Goal: Navigation & Orientation: Find specific page/section

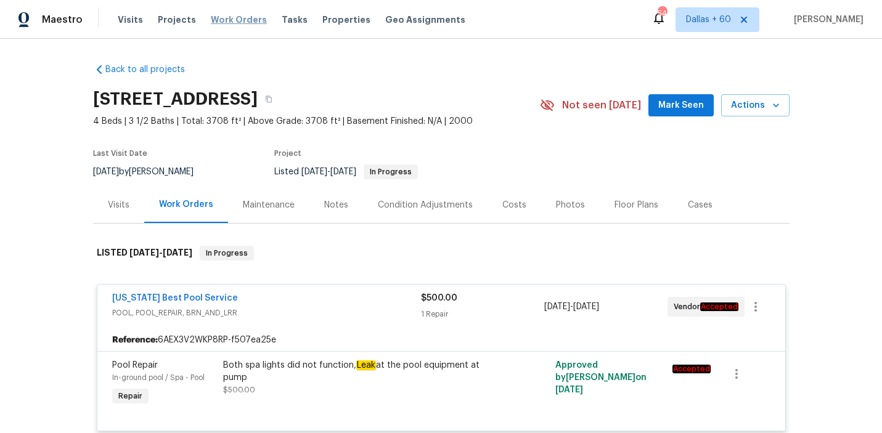
click at [238, 21] on span "Work Orders" at bounding box center [239, 20] width 56 height 12
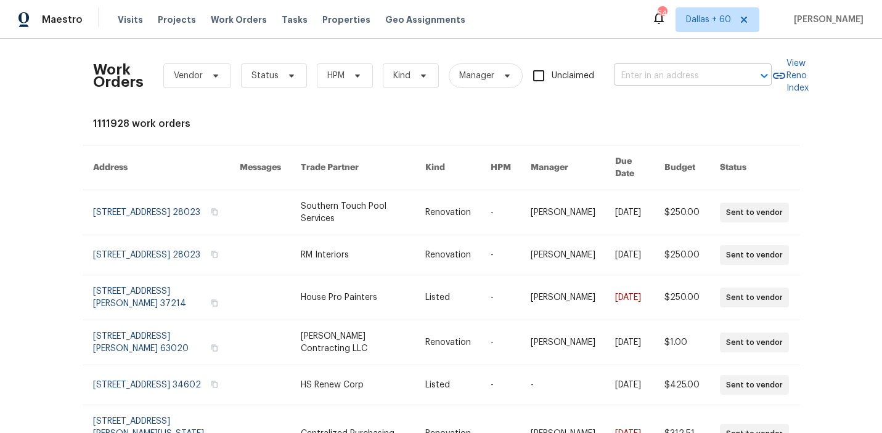
click at [653, 70] on input "text" at bounding box center [675, 76] width 123 height 19
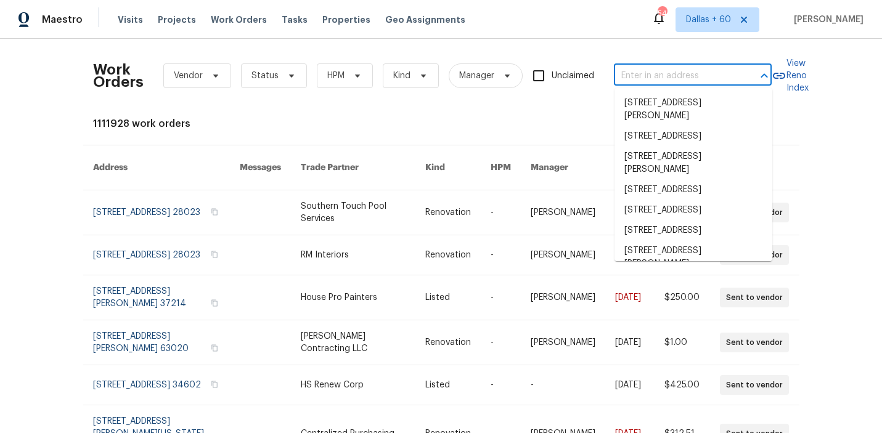
paste input "[STREET_ADDRESS]"
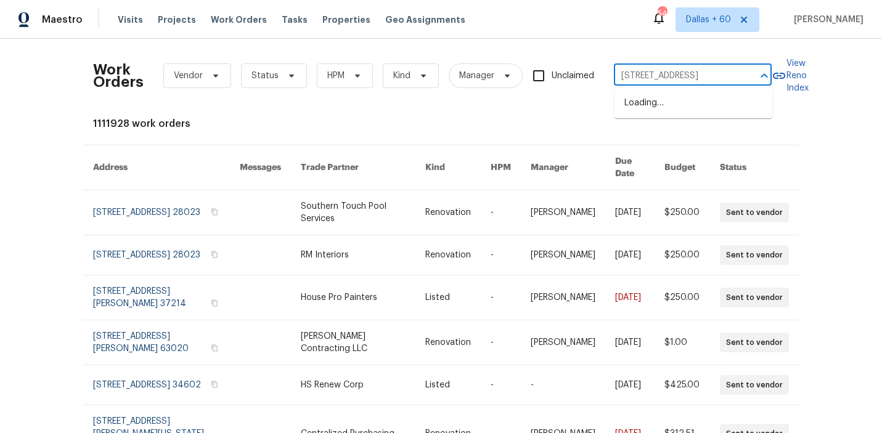
type input "[STREET_ADDRESS]"
click at [664, 102] on li "[STREET_ADDRESS]" at bounding box center [694, 103] width 158 height 20
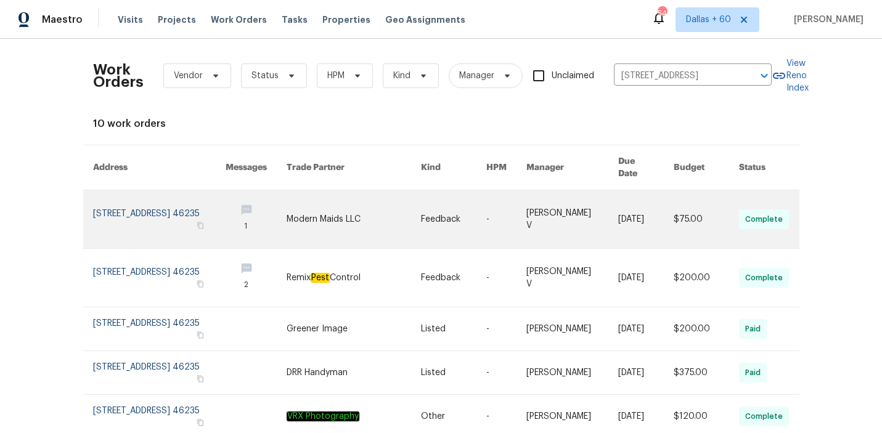
click at [480, 202] on link at bounding box center [453, 219] width 65 height 58
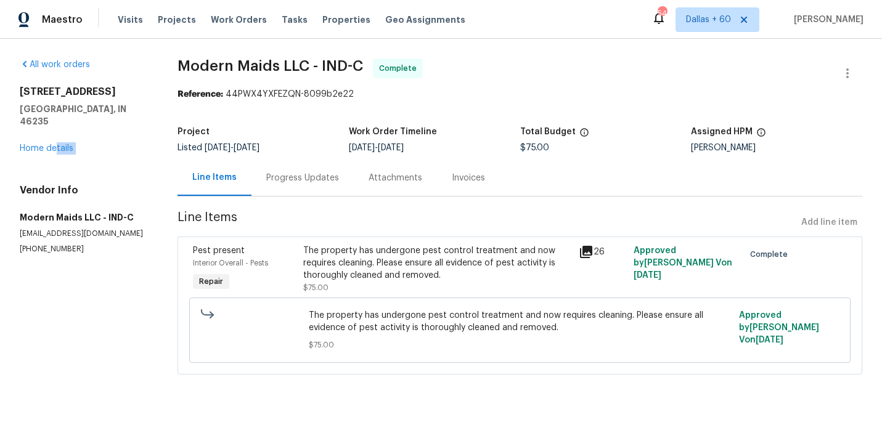
click at [58, 142] on div "All work orders [STREET_ADDRESS][PERSON_NAME] Home details Vendor Info Modern M…" at bounding box center [84, 157] width 128 height 196
click at [31, 144] on link "Home details" at bounding box center [47, 148] width 54 height 9
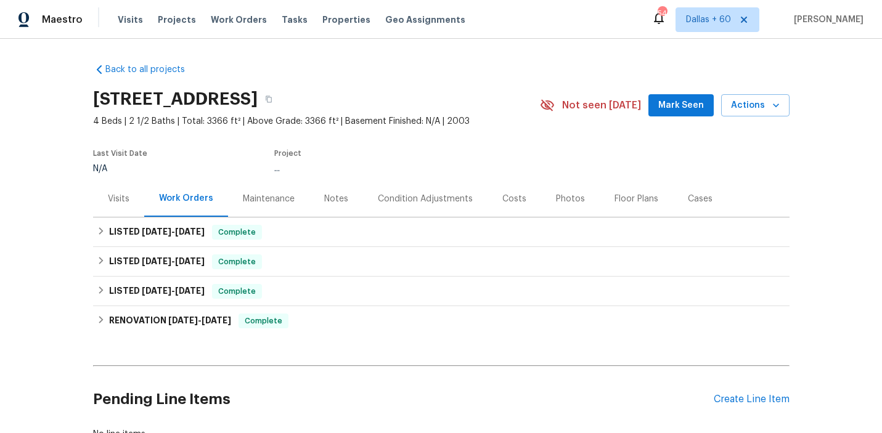
scroll to position [91, 0]
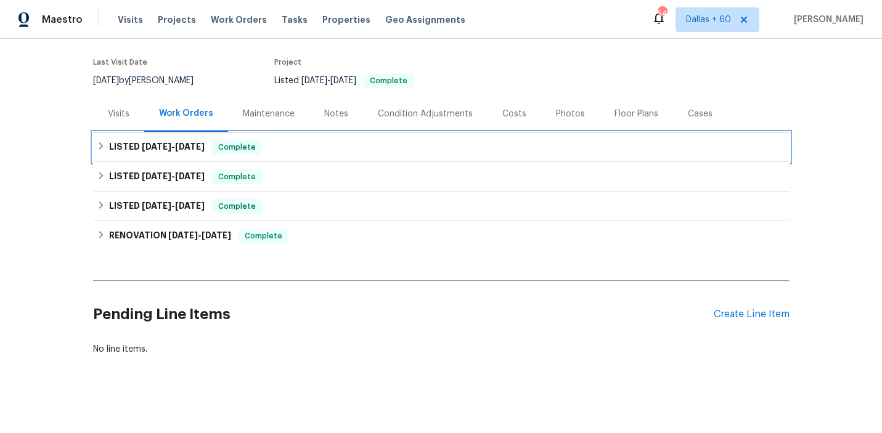
click at [338, 145] on div "LISTED [DATE] - [DATE] Complete" at bounding box center [441, 147] width 689 height 15
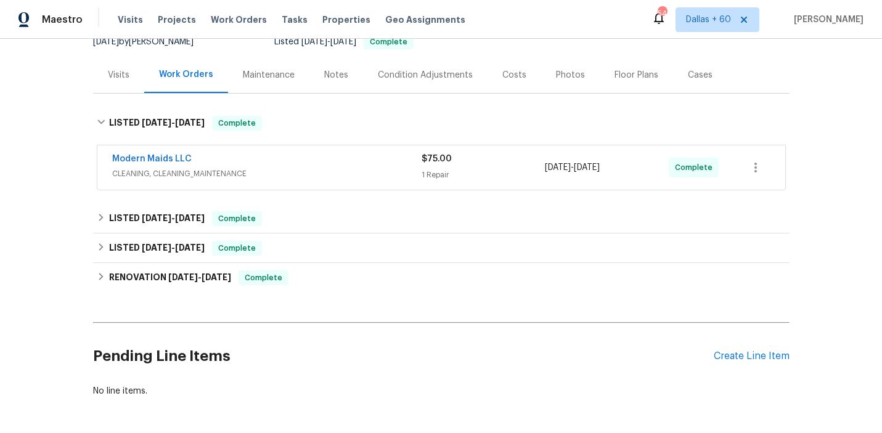
click at [338, 164] on div "Modern Maids LLC" at bounding box center [266, 160] width 309 height 15
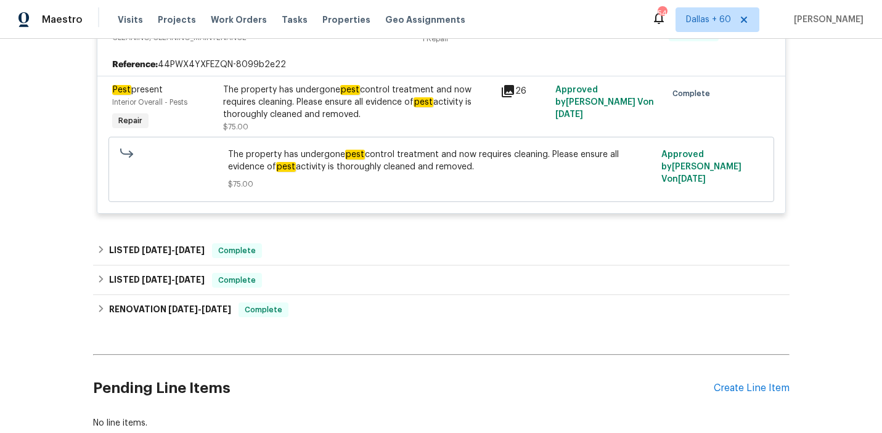
scroll to position [275, 0]
click at [342, 234] on div "Back to all projects [STREET_ADDRESS] 4 Beds | 2 1/2 Baths | Total: 3366 ft² | …" at bounding box center [441, 109] width 697 height 661
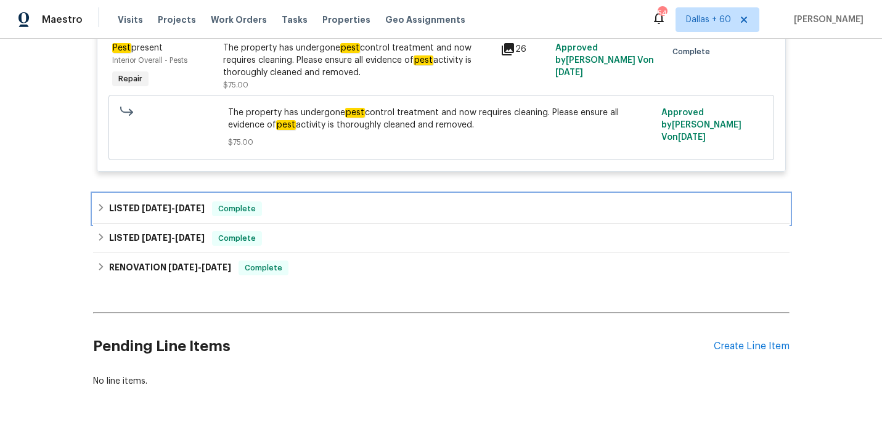
click at [329, 205] on div "LISTED [DATE] - [DATE] Complete" at bounding box center [441, 209] width 689 height 15
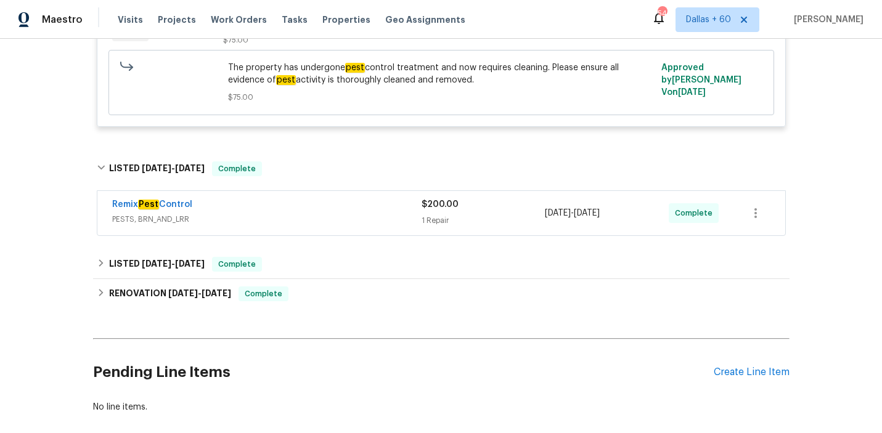
click at [329, 205] on div "Remix Pest Control" at bounding box center [266, 205] width 309 height 15
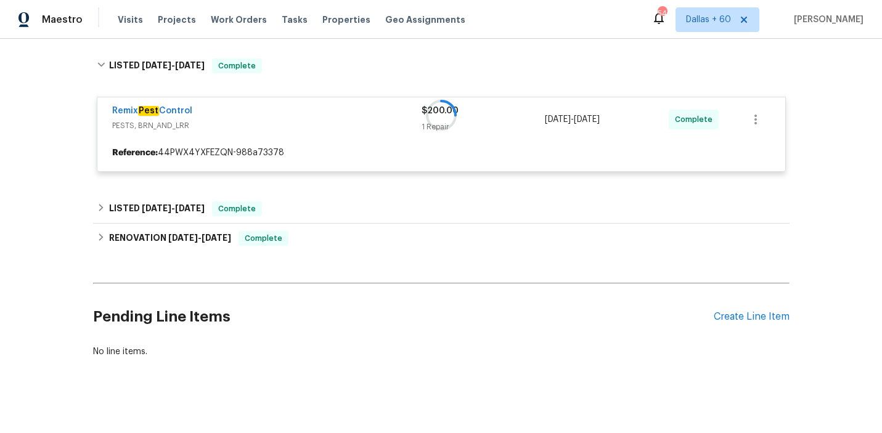
scroll to position [463, 0]
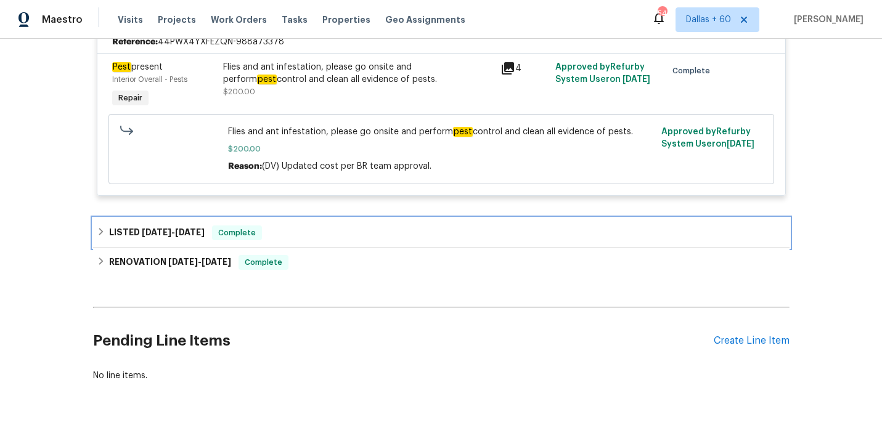
click at [407, 223] on div "LISTED [DATE] - [DATE] Complete" at bounding box center [441, 233] width 697 height 30
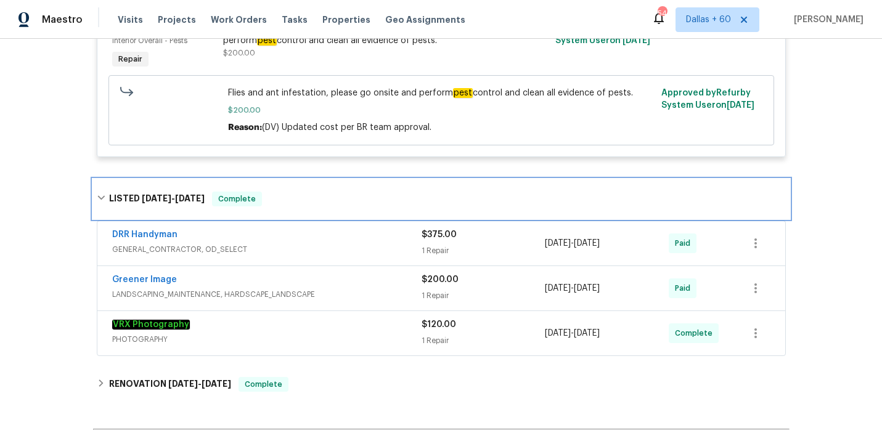
scroll to position [621, 0]
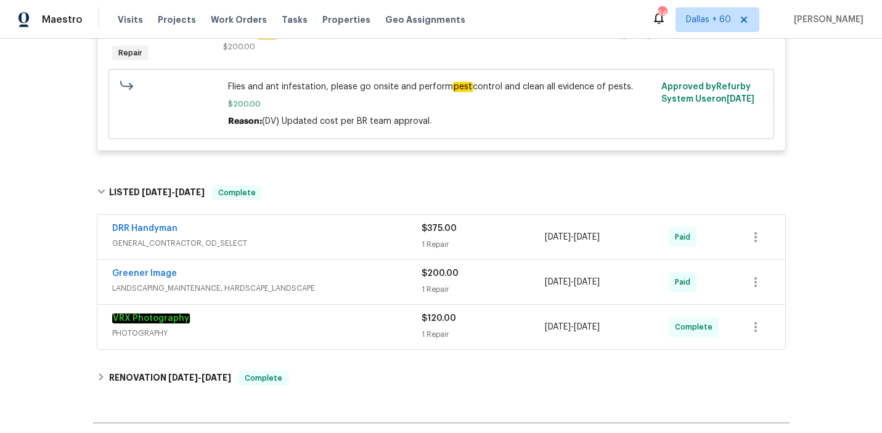
click at [353, 240] on span "GENERAL_CONTRACTOR, OD_SELECT" at bounding box center [266, 243] width 309 height 12
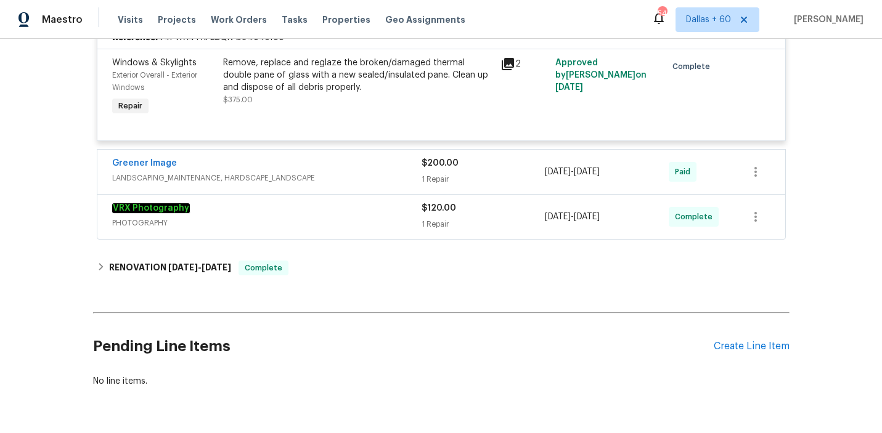
scroll to position [865, 0]
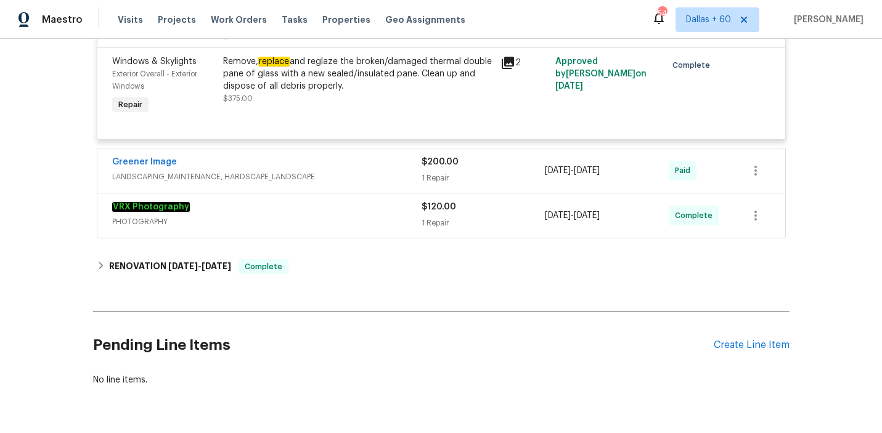
click at [337, 168] on div "Greener Image" at bounding box center [266, 163] width 309 height 15
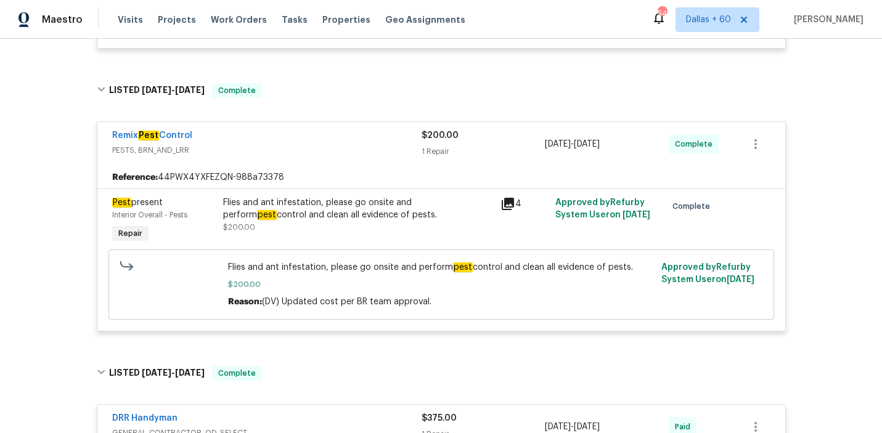
scroll to position [443, 0]
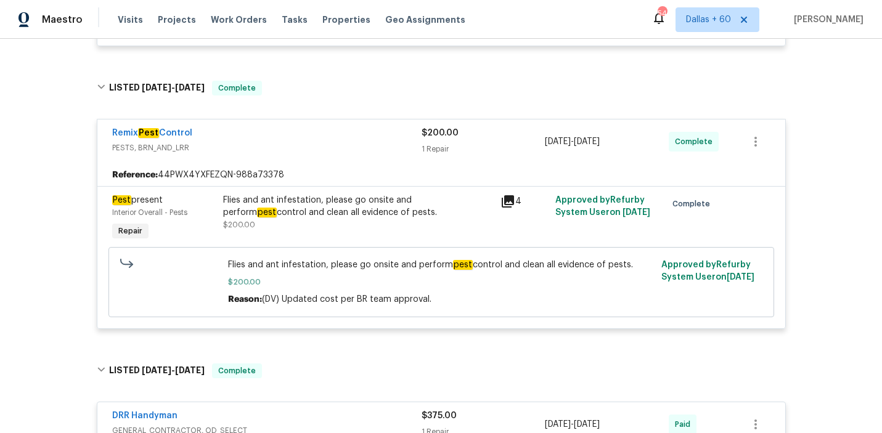
click at [219, 198] on div "Flies and ant infestation, please go onsite and perform pest control and clean …" at bounding box center [357, 218] width 277 height 57
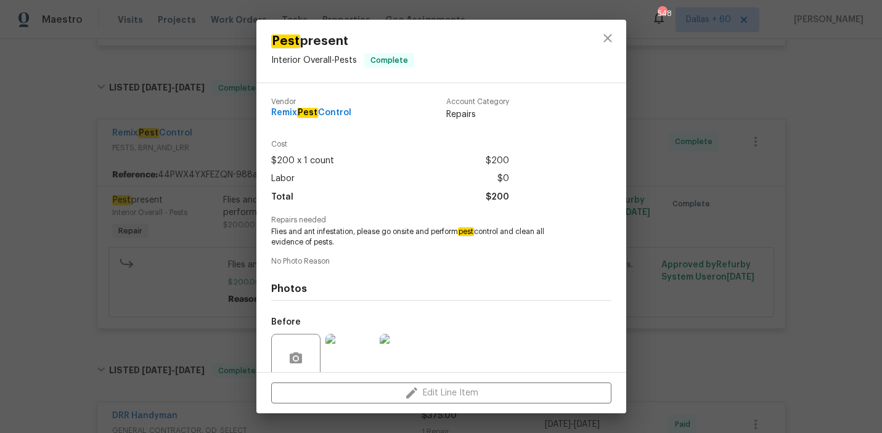
click at [272, 235] on span "Flies and ant infestation, please go onsite and perform pest control and clean …" at bounding box center [424, 237] width 306 height 21
click at [269, 231] on div "Vendor Remix Pest Control Account Category Repairs Cost $200 x 1 count $200 Lab…" at bounding box center [441, 227] width 370 height 289
click at [274, 232] on span "Flies and ant infestation, please go onsite and perform pest control and clean …" at bounding box center [424, 237] width 306 height 21
drag, startPoint x: 268, startPoint y: 232, endPoint x: 352, endPoint y: 234, distance: 84.5
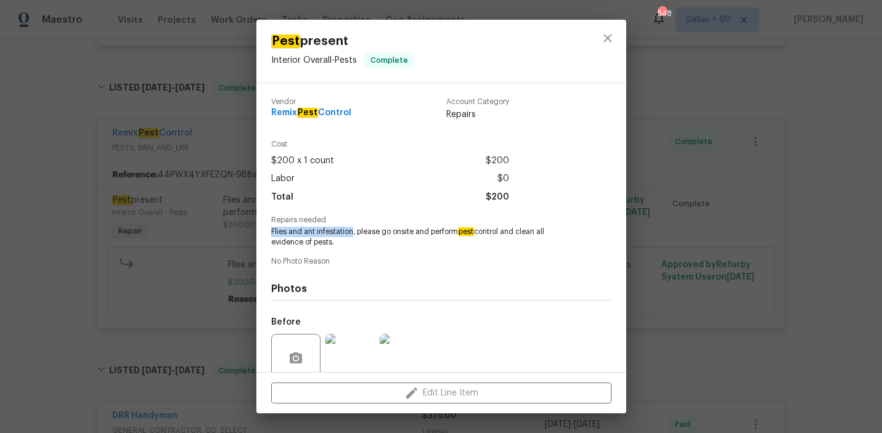
click at [353, 234] on div "Vendor Remix Pest Control Account Category Repairs Cost $200 x 1 count $200 Lab…" at bounding box center [441, 227] width 370 height 289
copy span "Flies and ant infestation"
drag, startPoint x: 276, startPoint y: 113, endPoint x: 446, endPoint y: 113, distance: 170.1
click at [446, 113] on div "Vendor Remix Pest Control Account Category Repairs Cost $200 x 1 count $200 Lab…" at bounding box center [441, 227] width 370 height 289
click at [446, 113] on span "Repairs" at bounding box center [477, 114] width 63 height 12
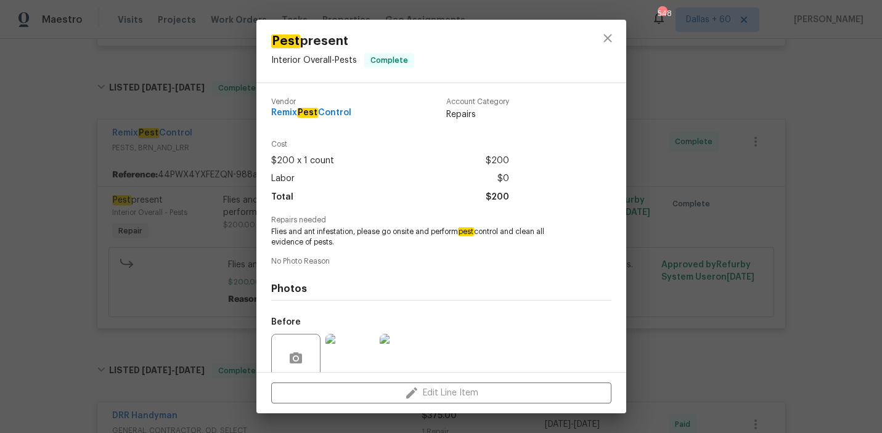
drag, startPoint x: 269, startPoint y: 114, endPoint x: 375, endPoint y: 114, distance: 106.0
click at [375, 114] on div "Vendor Remix Pest Control Account Category Repairs Cost $200 x 1 count $200 Lab…" at bounding box center [441, 227] width 370 height 289
copy span "Remix Pest Control"
click at [29, 178] on div "Pest present Interior Overall - Pests Complete Vendor Remix Pest Control Accoun…" at bounding box center [441, 216] width 882 height 433
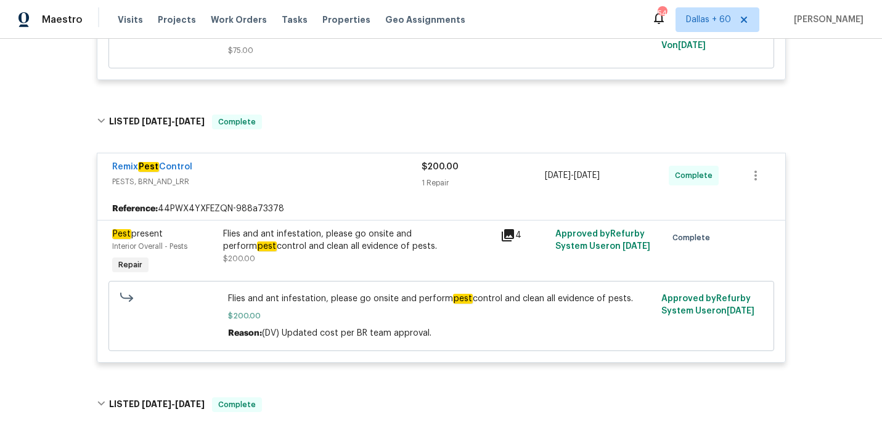
scroll to position [0, 0]
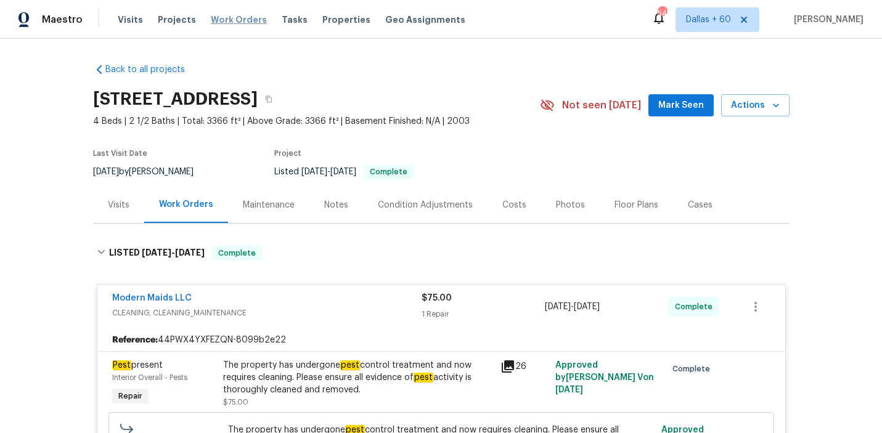
click at [231, 23] on span "Work Orders" at bounding box center [239, 20] width 56 height 12
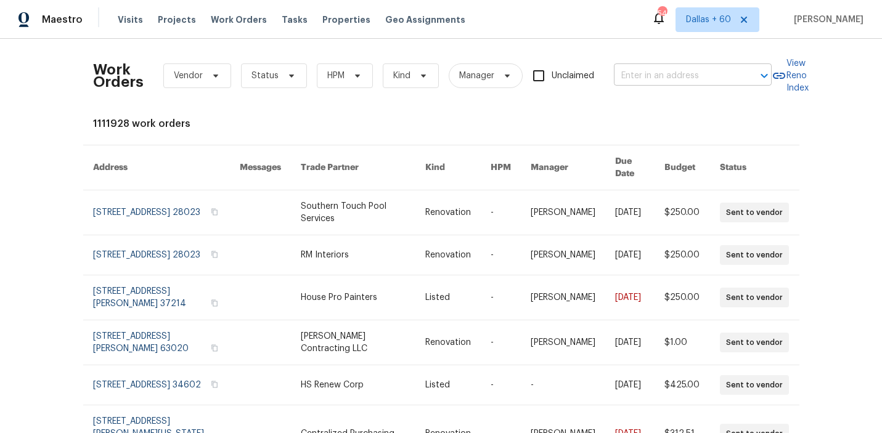
click at [658, 80] on input "text" at bounding box center [675, 76] width 123 height 19
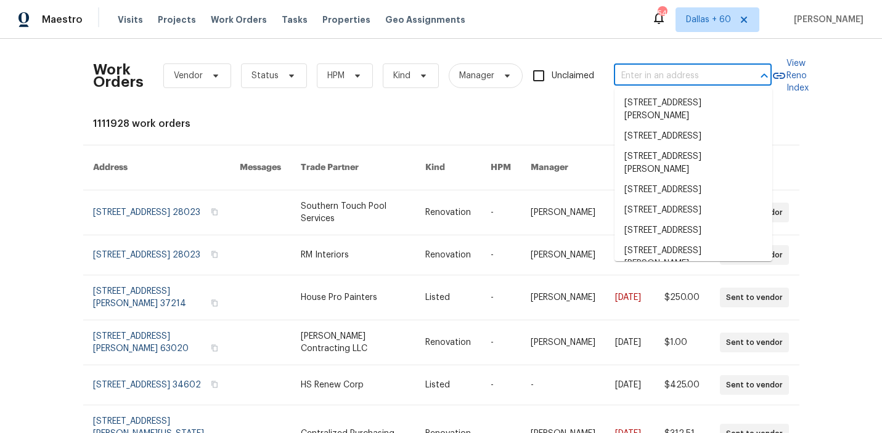
paste input "[STREET_ADDRESS][PERSON_NAME]"
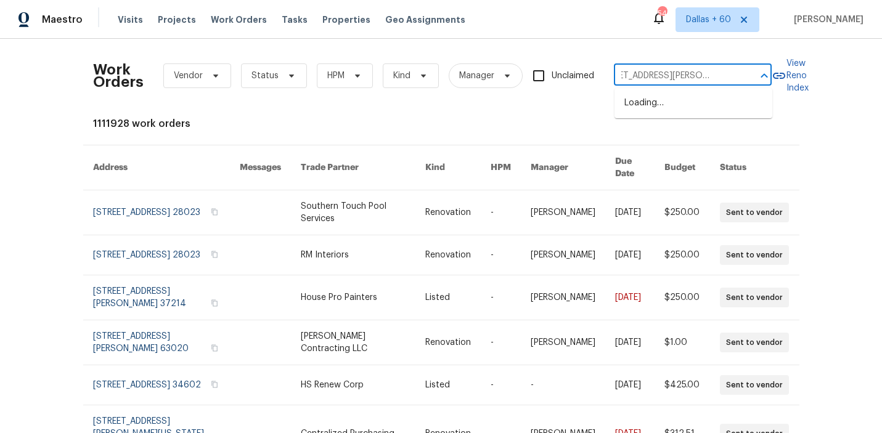
type input "[STREET_ADDRESS][PERSON_NAME]"
click at [663, 110] on li "[STREET_ADDRESS][PERSON_NAME]" at bounding box center [694, 109] width 158 height 33
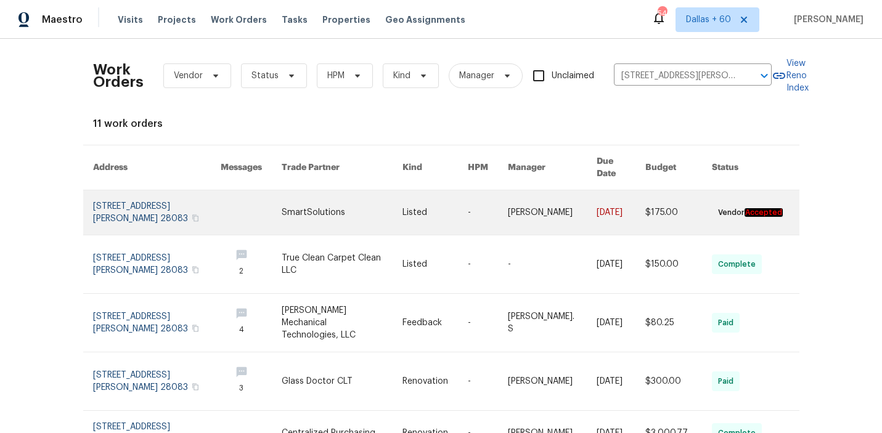
click at [326, 216] on link at bounding box center [342, 212] width 121 height 44
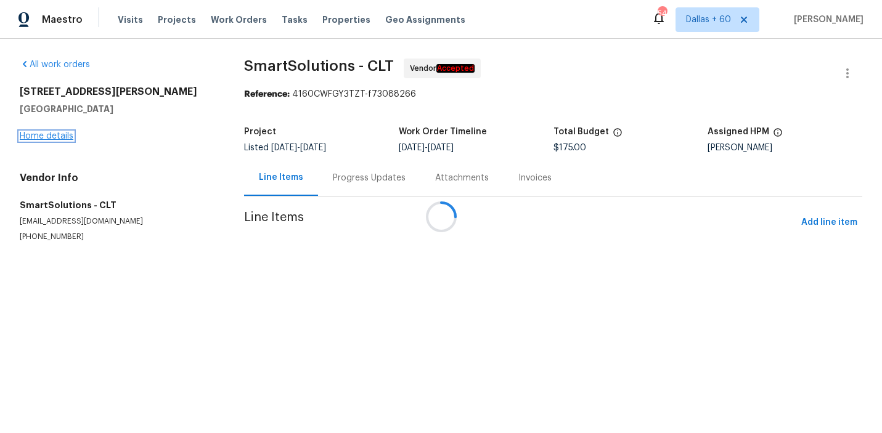
click at [47, 134] on link "Home details" at bounding box center [47, 136] width 54 height 9
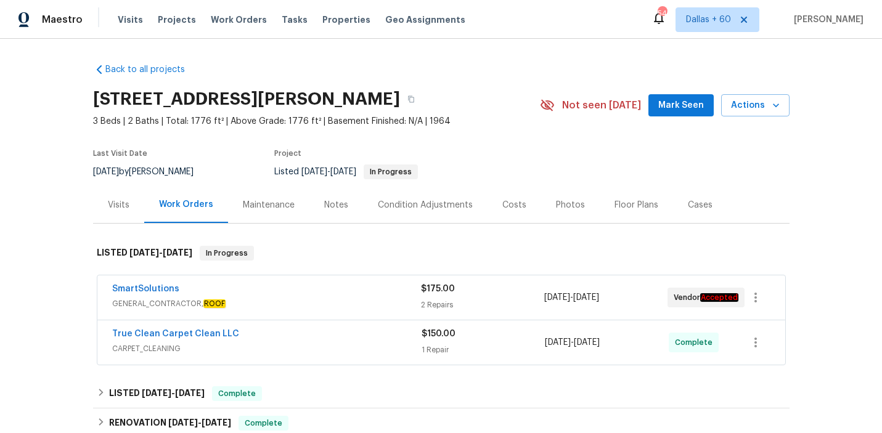
click at [332, 289] on div "SmartSolutions" at bounding box center [266, 290] width 309 height 15
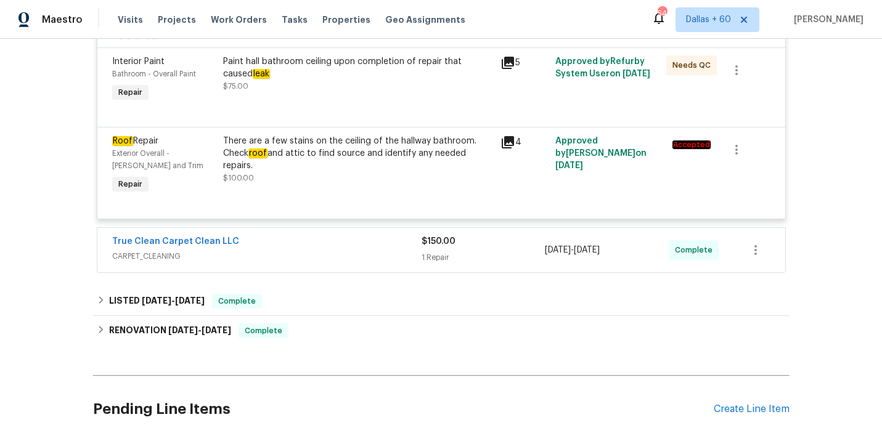
click at [342, 259] on span "CARPET_CLEANING" at bounding box center [266, 256] width 309 height 12
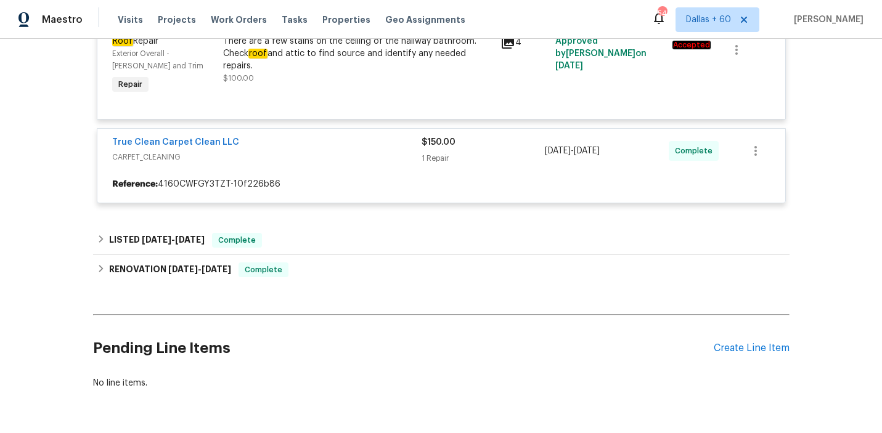
scroll to position [404, 0]
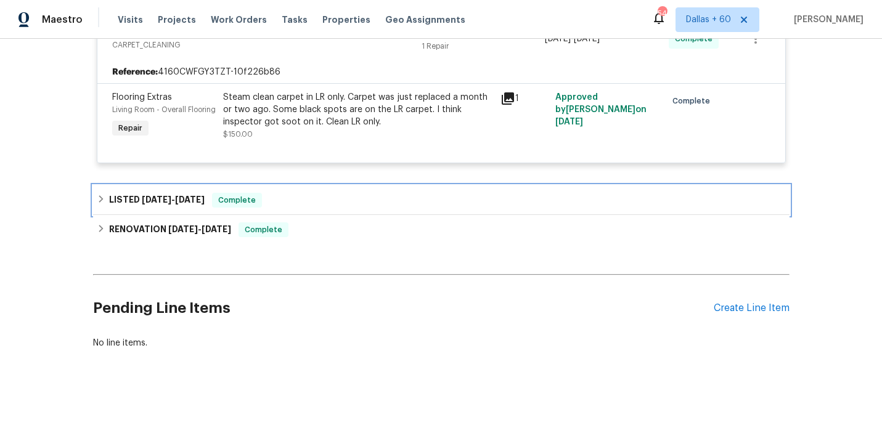
click at [306, 207] on div "LISTED [DATE] - [DATE] Complete" at bounding box center [441, 200] width 689 height 15
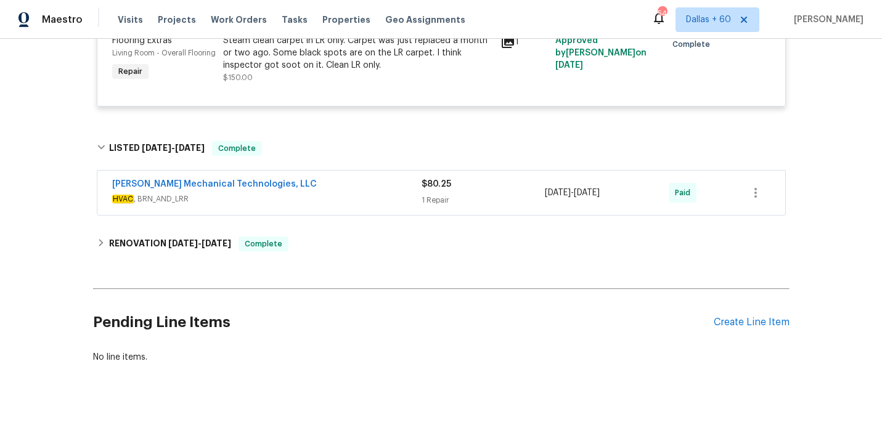
click at [306, 205] on span "HVAC , BRN_AND_LRR" at bounding box center [266, 199] width 309 height 12
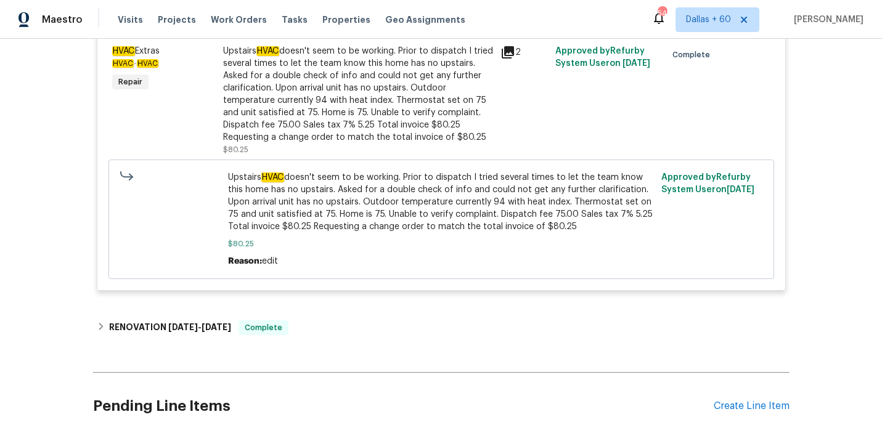
scroll to position [0, 0]
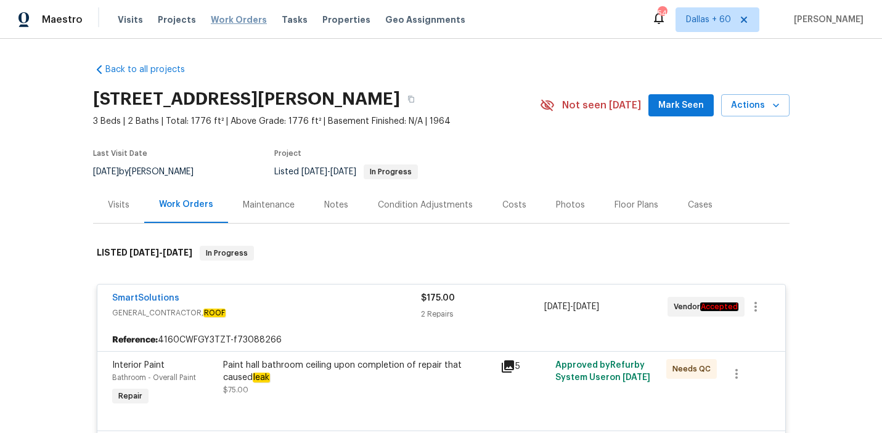
click at [225, 19] on span "Work Orders" at bounding box center [239, 20] width 56 height 12
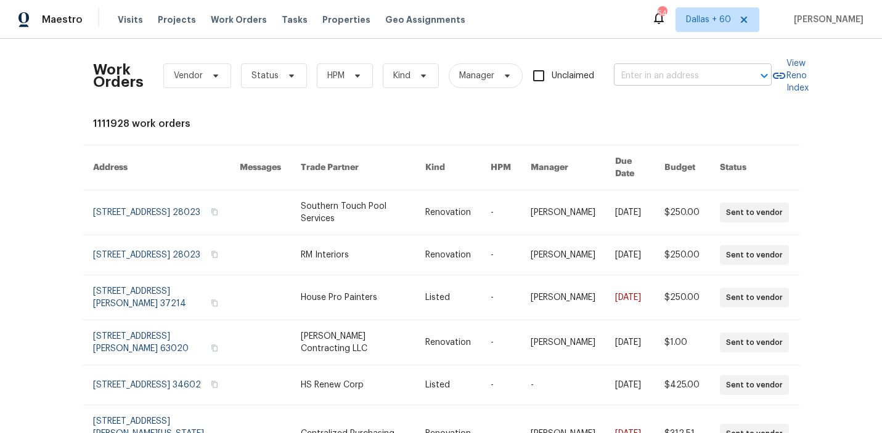
click at [668, 69] on input "text" at bounding box center [675, 76] width 123 height 19
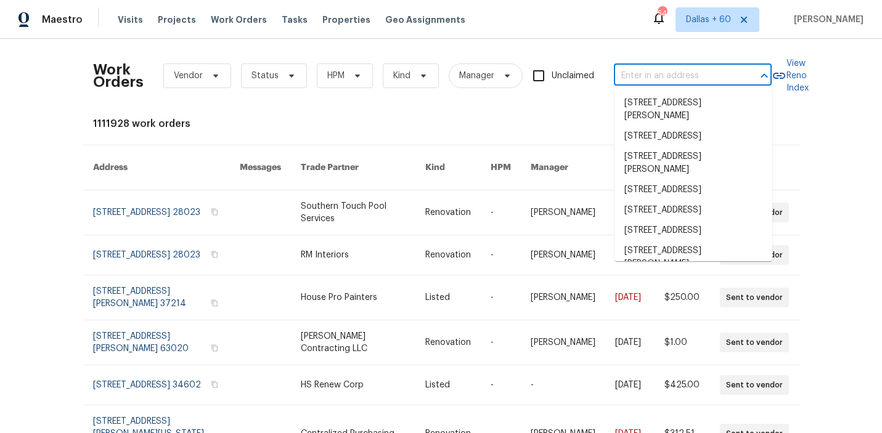
paste input "[STREET_ADDRESS]"
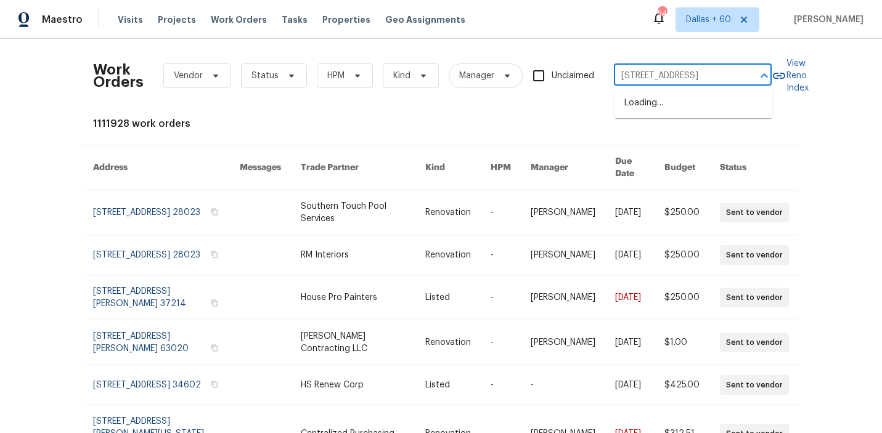
scroll to position [0, 97]
type input "[STREET_ADDRESS]"
click at [666, 104] on li "[STREET_ADDRESS]" at bounding box center [694, 103] width 158 height 20
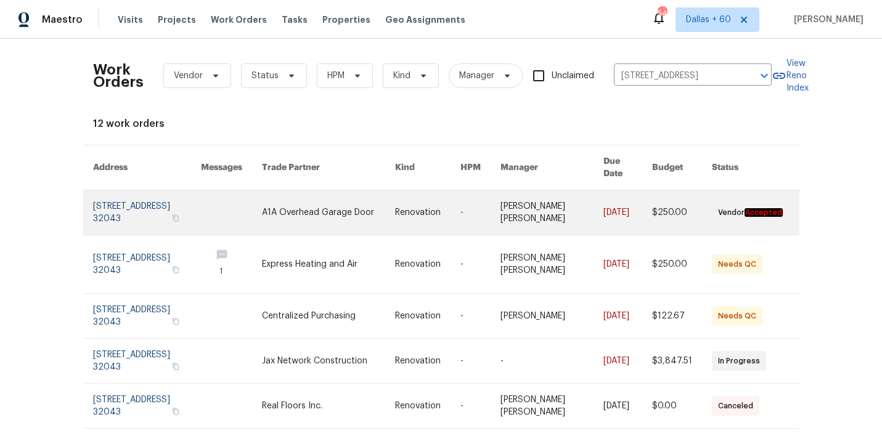
click at [262, 207] on link at bounding box center [231, 212] width 61 height 44
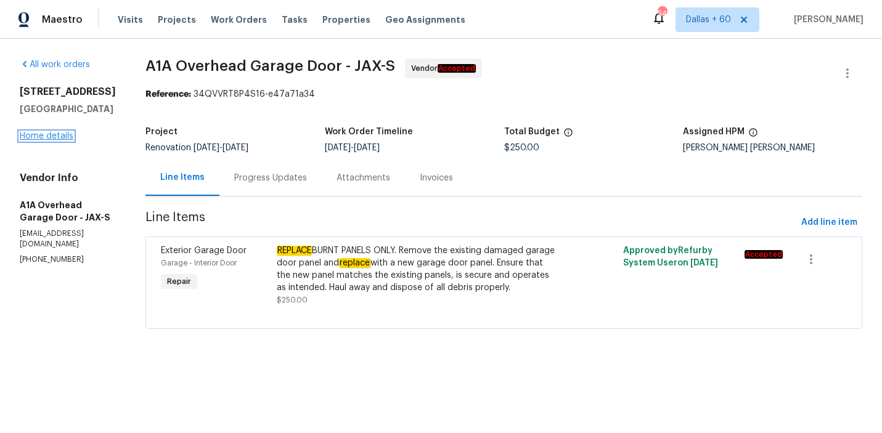
click at [52, 141] on link "Home details" at bounding box center [47, 136] width 54 height 9
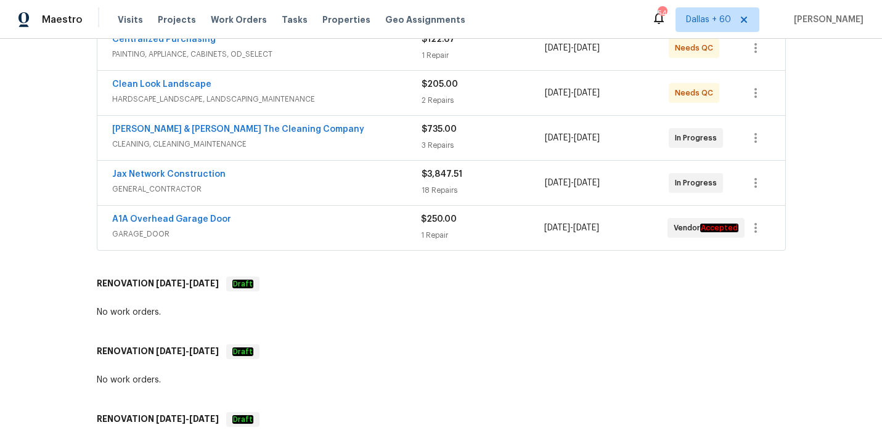
scroll to position [350, 0]
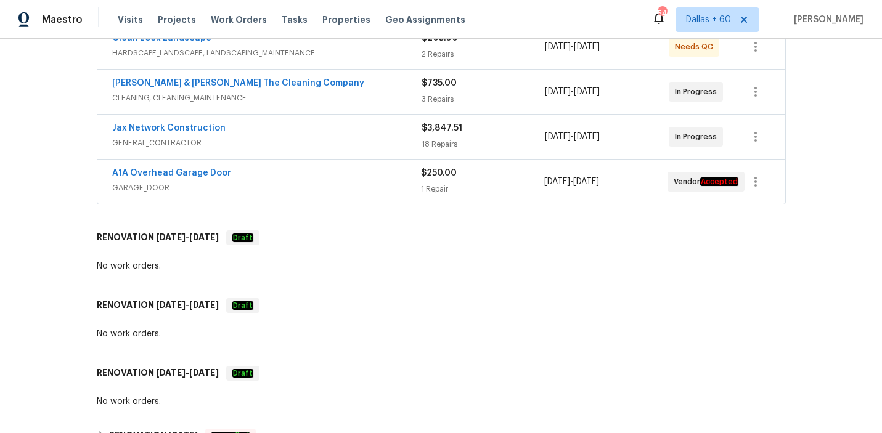
click at [336, 207] on div "Back to all projects [STREET_ADDRESS] 4 Beds | 2 Baths | Total: 1856 ft² | Abov…" at bounding box center [441, 135] width 697 height 862
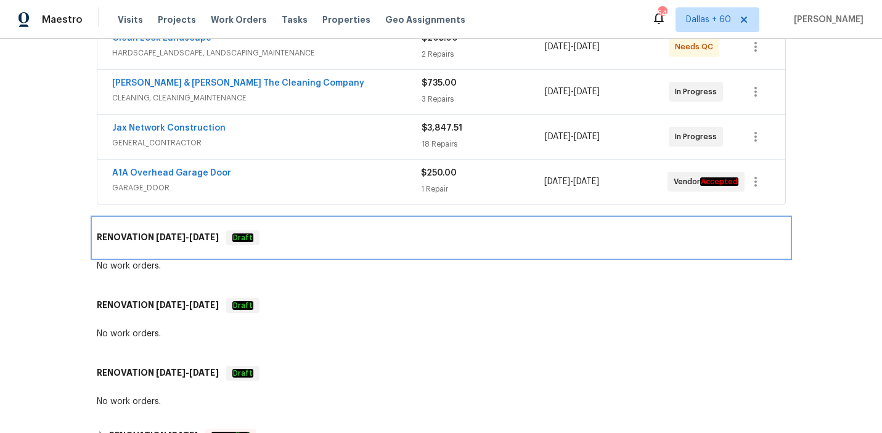
click at [333, 231] on div "RENOVATION [DATE] - [DATE] Draft" at bounding box center [441, 238] width 689 height 15
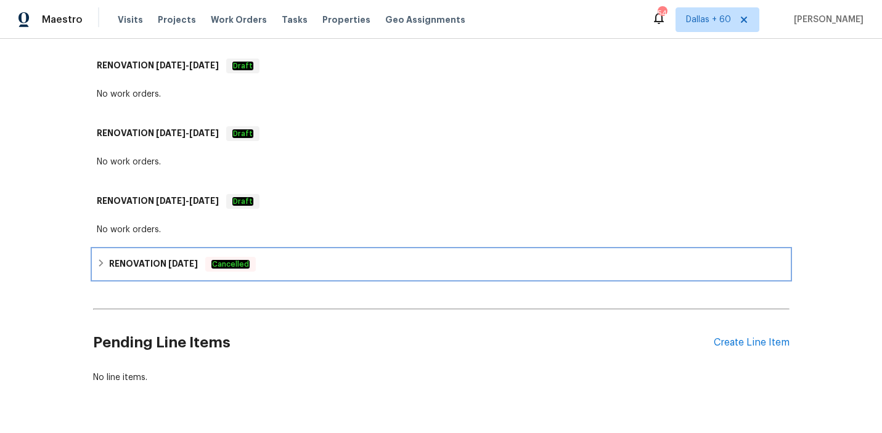
click at [318, 257] on div "RENOVATION [DATE] Cancelled" at bounding box center [441, 264] width 689 height 15
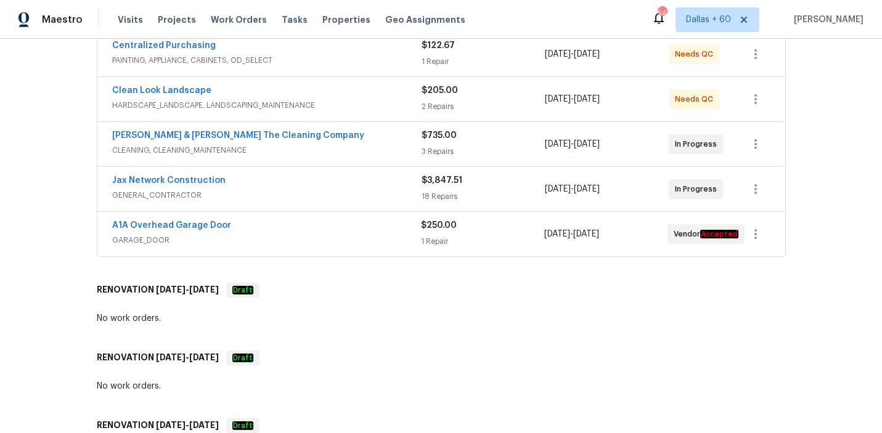
scroll to position [297, 0]
click at [331, 220] on div "A1A Overhead Garage Door" at bounding box center [266, 227] width 309 height 15
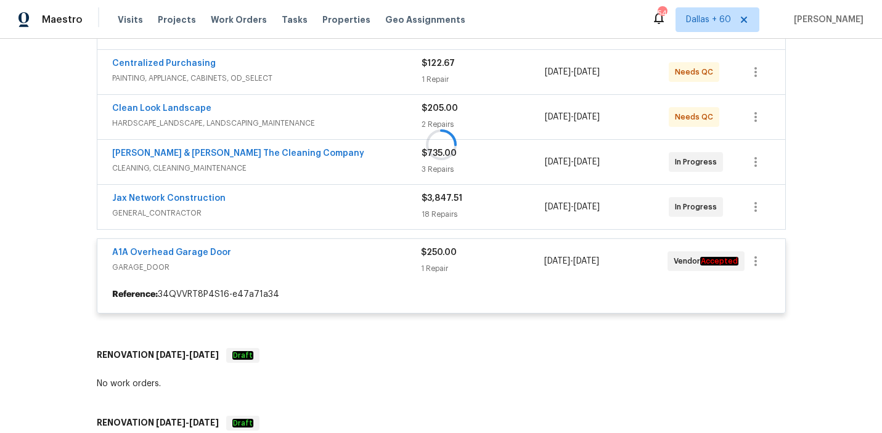
scroll to position [276, 0]
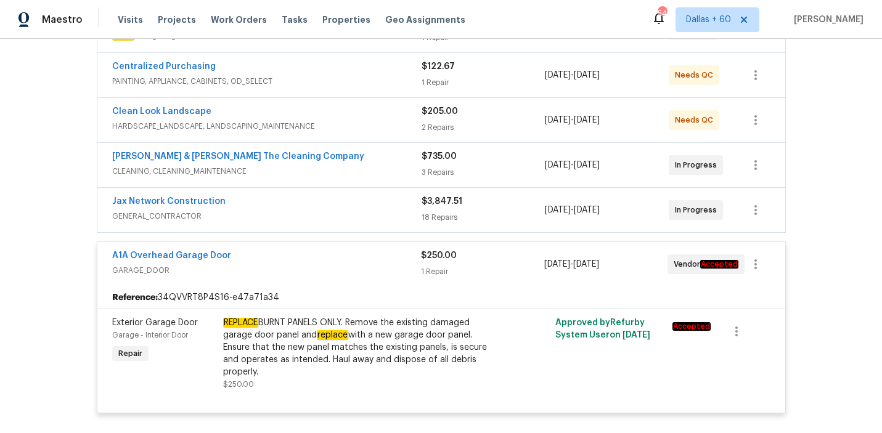
click at [332, 210] on span "GENERAL_CONTRACTOR" at bounding box center [266, 216] width 309 height 12
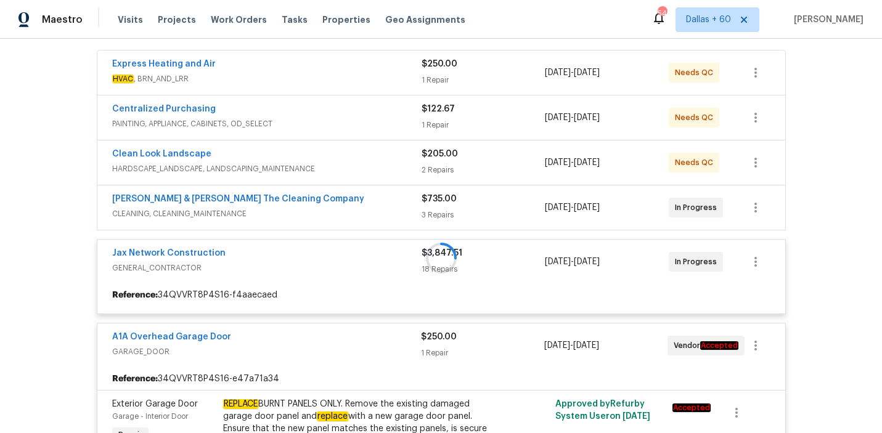
scroll to position [234, 0]
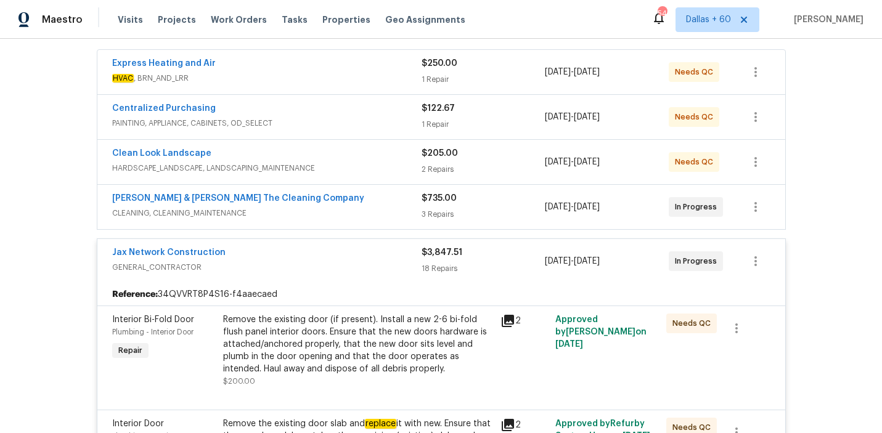
click at [335, 207] on span "CLEANING, CLEANING_MAINTENANCE" at bounding box center [266, 213] width 309 height 12
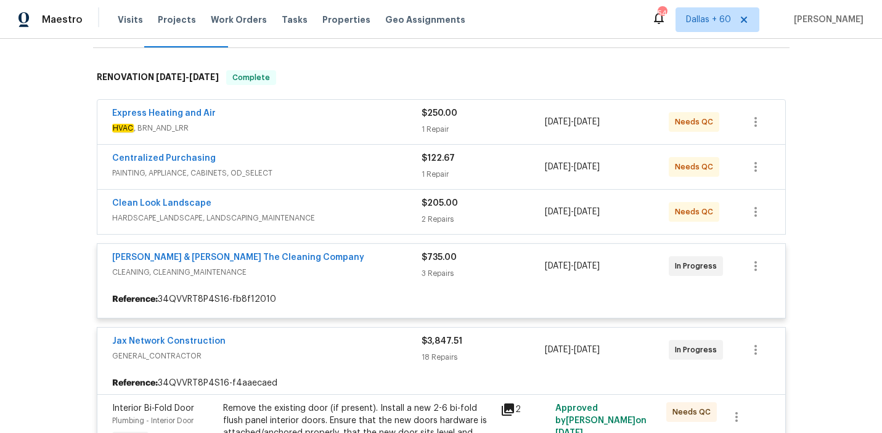
scroll to position [185, 0]
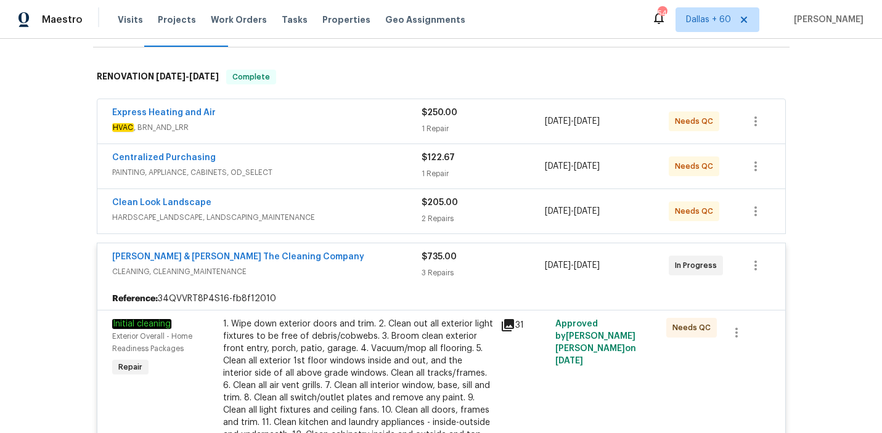
click at [361, 211] on span "HARDSCAPE_LANDSCAPE, LANDSCAPING_MAINTENANCE" at bounding box center [266, 217] width 309 height 12
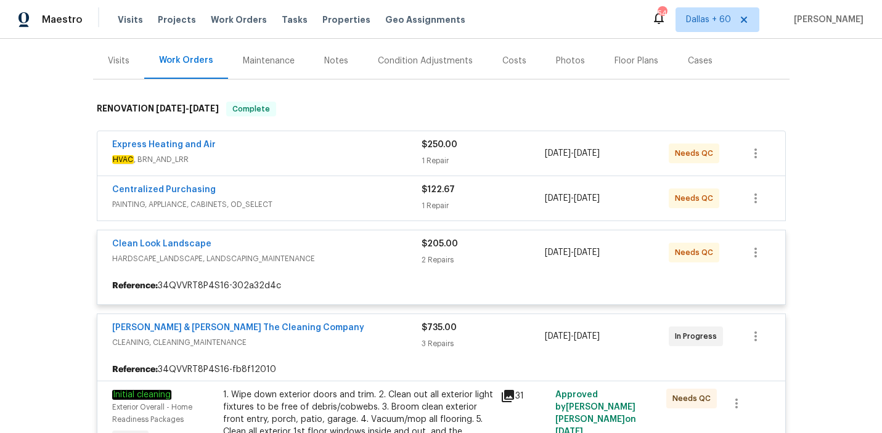
scroll to position [153, 0]
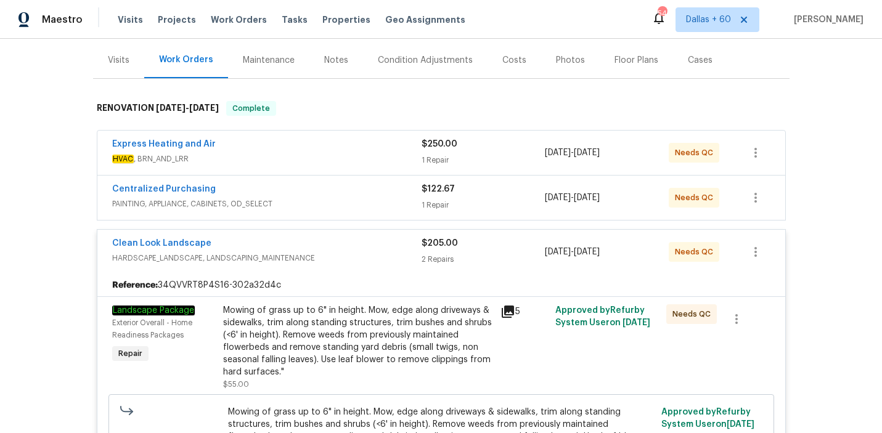
click at [359, 198] on span "PAINTING, APPLIANCE, CABINETS, OD_SELECT" at bounding box center [266, 204] width 309 height 12
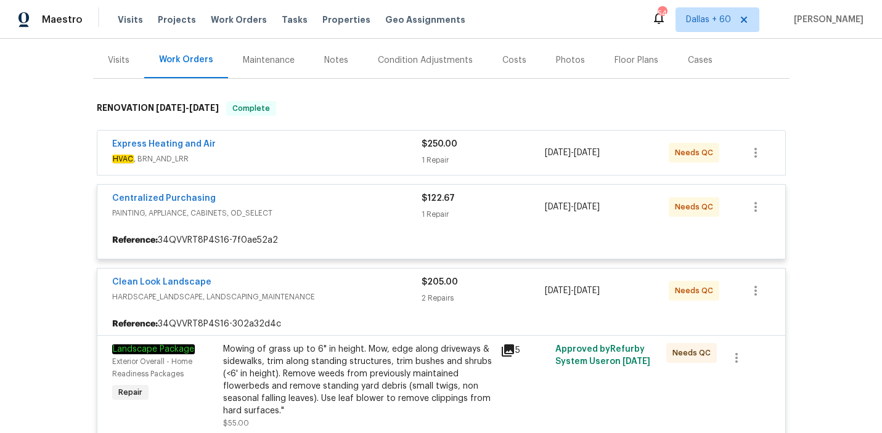
scroll to position [115, 0]
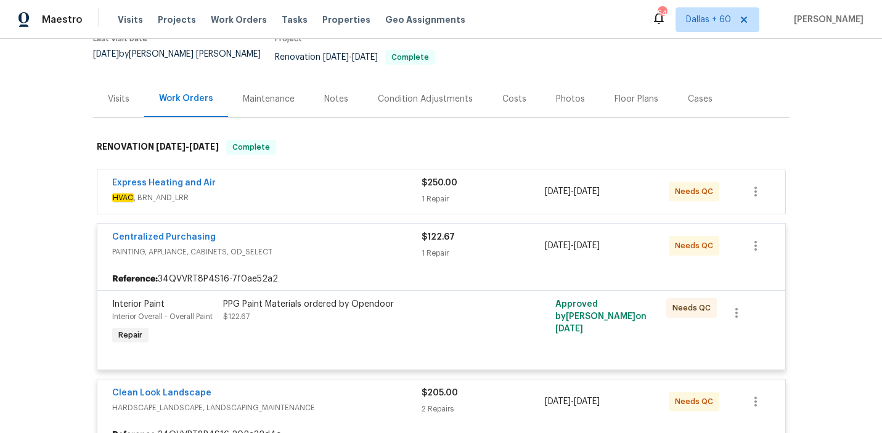
click at [359, 192] on span "HVAC , BRN_AND_LRR" at bounding box center [266, 198] width 309 height 12
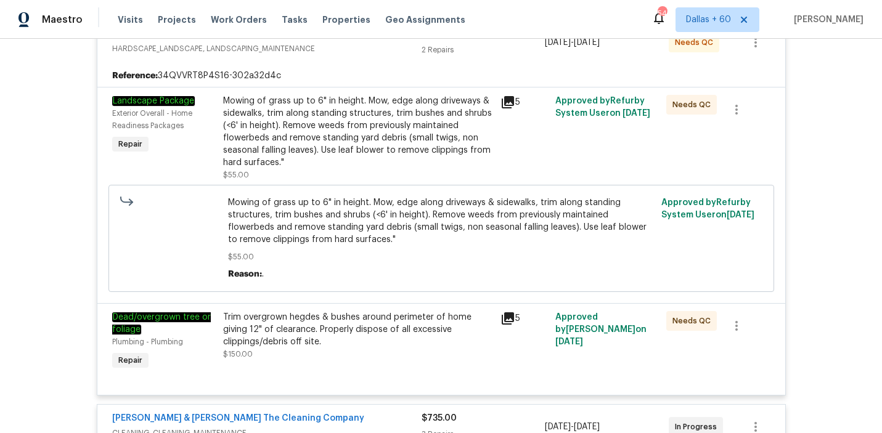
scroll to position [624, 0]
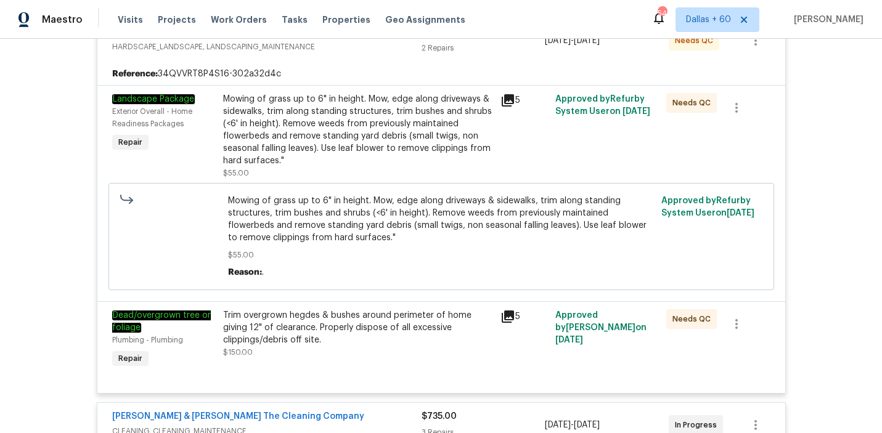
click at [337, 125] on div "Mowing of grass up to 6" in height. Mow, edge along driveways & sidewalks, trim…" at bounding box center [358, 130] width 270 height 74
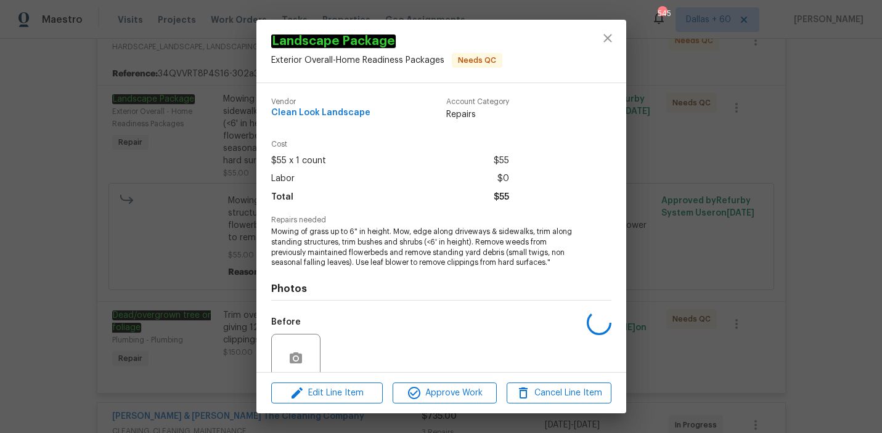
scroll to position [104, 0]
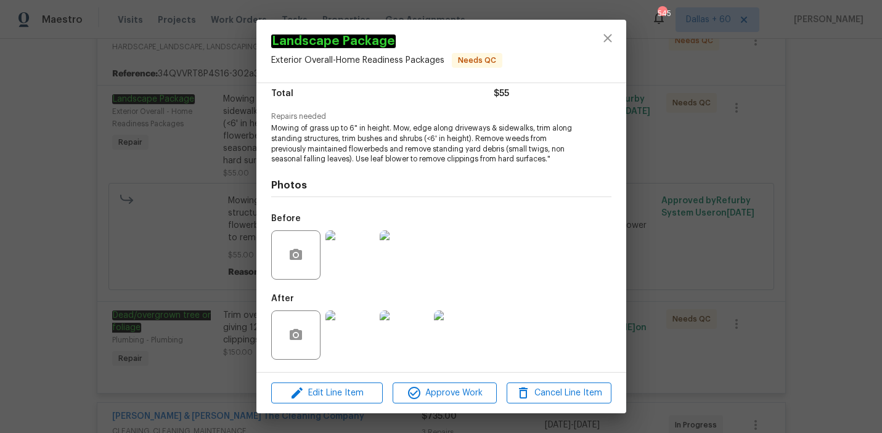
click at [343, 258] on img at bounding box center [349, 255] width 49 height 49
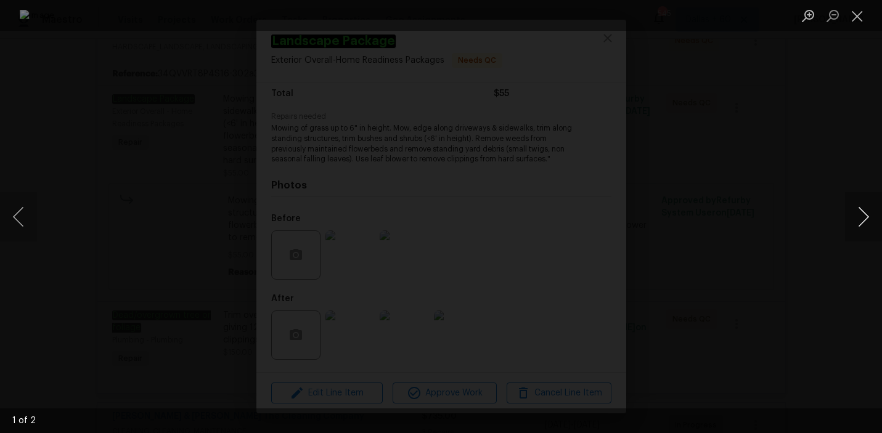
click at [861, 213] on button "Next image" at bounding box center [863, 216] width 37 height 49
click at [862, 213] on button "Next image" at bounding box center [863, 216] width 37 height 49
click at [862, 212] on button "Next image" at bounding box center [863, 216] width 37 height 49
click at [858, 165] on div "Lightbox" at bounding box center [441, 216] width 882 height 433
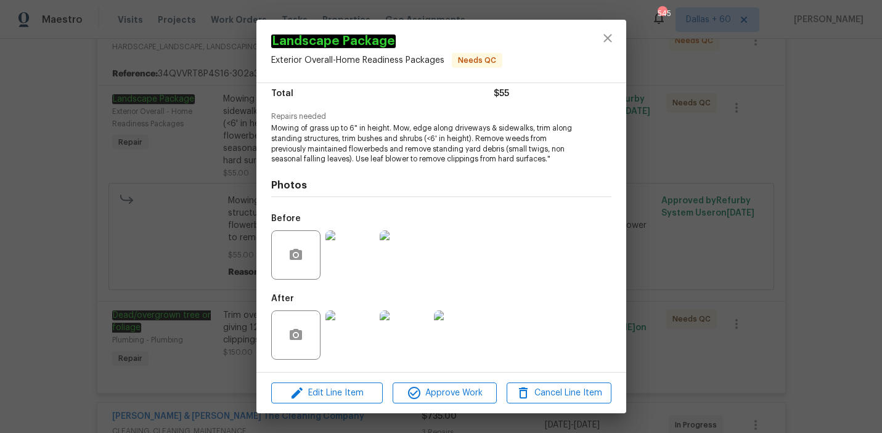
click at [350, 339] on img at bounding box center [349, 335] width 49 height 49
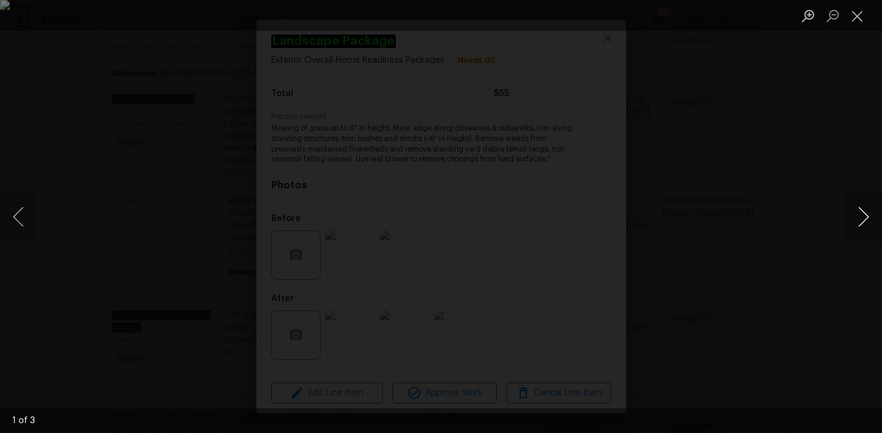
click at [851, 219] on button "Next image" at bounding box center [863, 216] width 37 height 49
click at [833, 135] on div "Lightbox" at bounding box center [441, 216] width 882 height 433
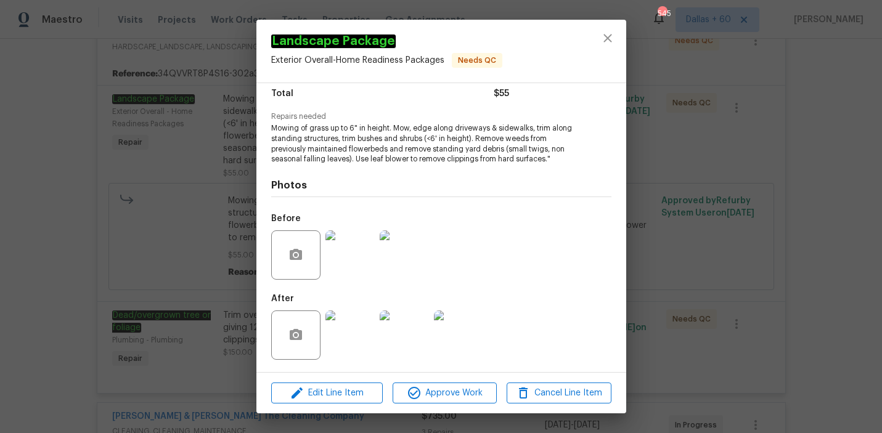
click at [34, 154] on div "Landscape Package Exterior Overall - Home Readiness Packages Needs QC Vendor Cl…" at bounding box center [441, 216] width 882 height 433
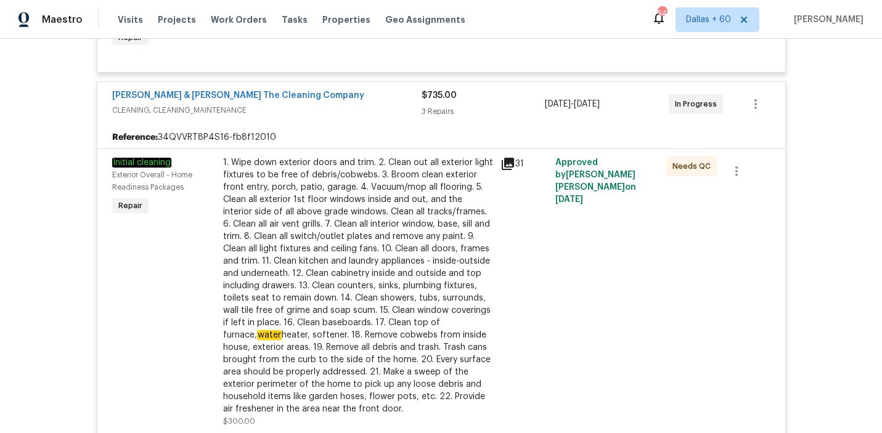
scroll to position [957, 0]
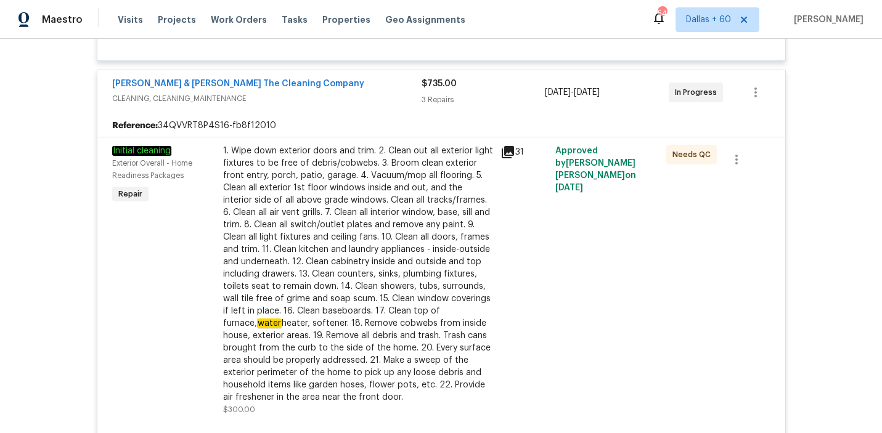
click at [319, 209] on div "1. Wipe down exterior doors and trim. 2. Clean out all exterior light fixtures …" at bounding box center [358, 274] width 270 height 259
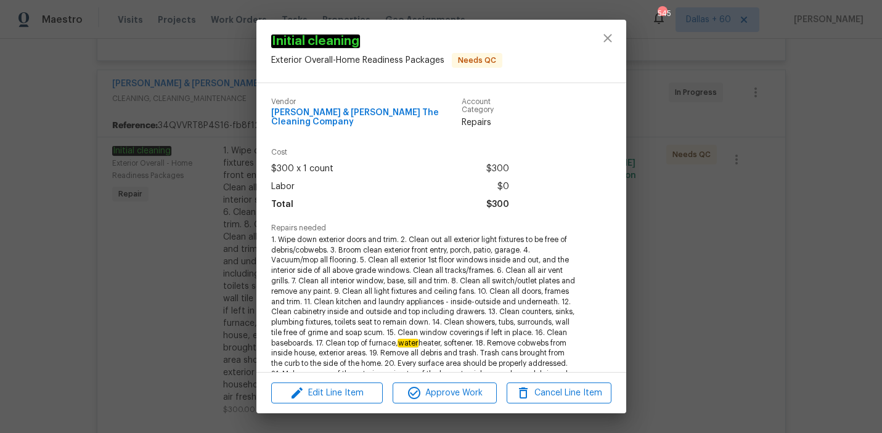
scroll to position [235, 0]
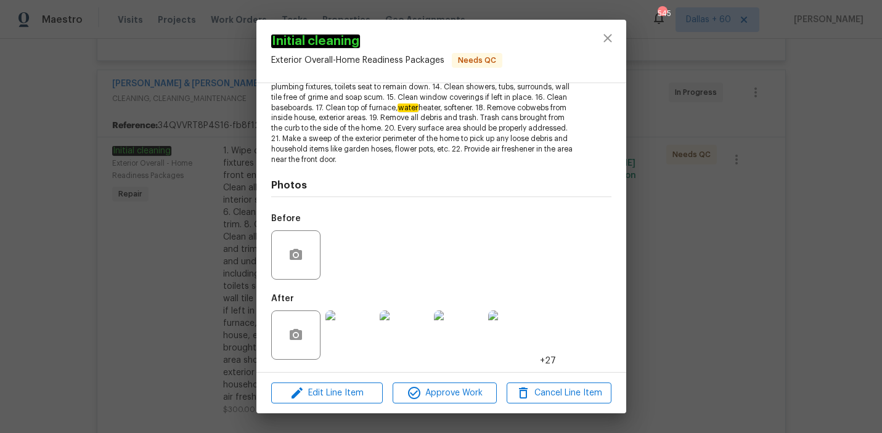
click at [512, 343] on img at bounding box center [512, 335] width 49 height 49
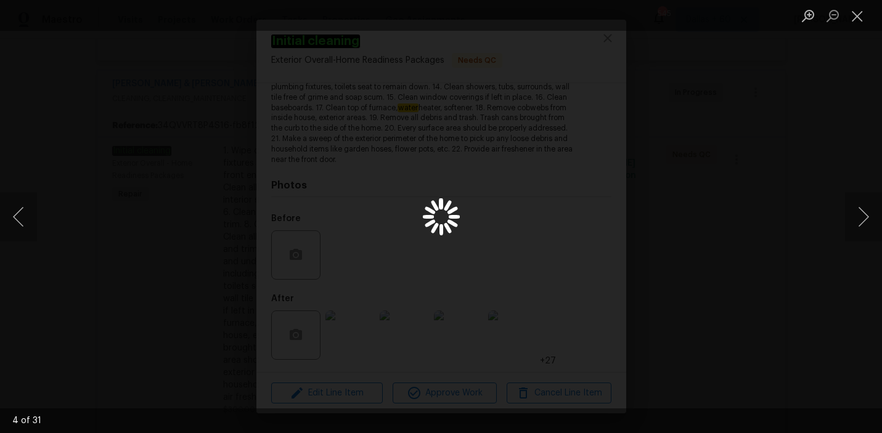
click at [765, 240] on div "Lightbox" at bounding box center [441, 216] width 882 height 433
click at [104, 271] on div "Lightbox" at bounding box center [441, 216] width 882 height 433
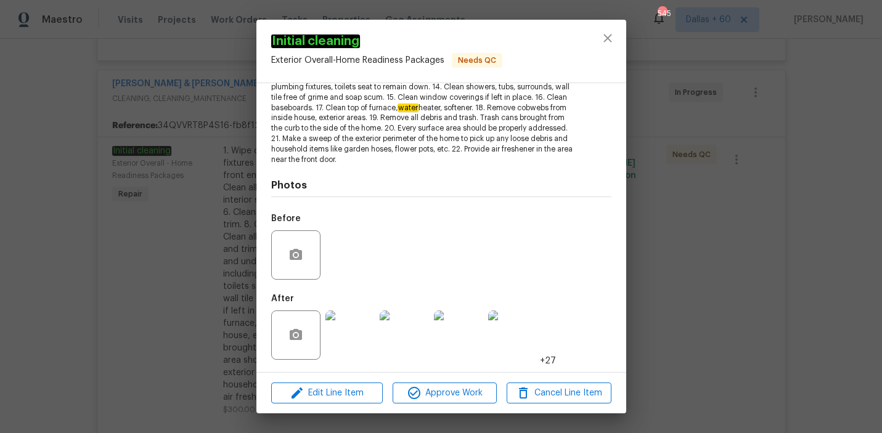
click at [20, 267] on div "Initial cleaning Exterior Overall - Home Readiness Packages Needs QC Vendor [PE…" at bounding box center [441, 216] width 882 height 433
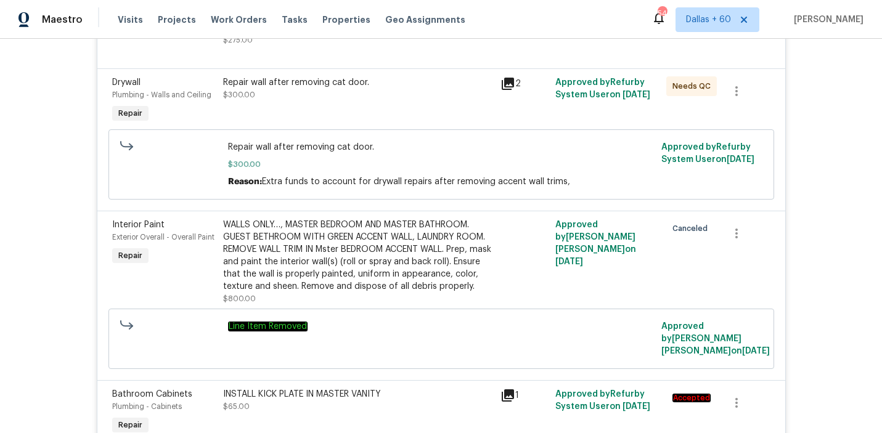
scroll to position [2901, 0]
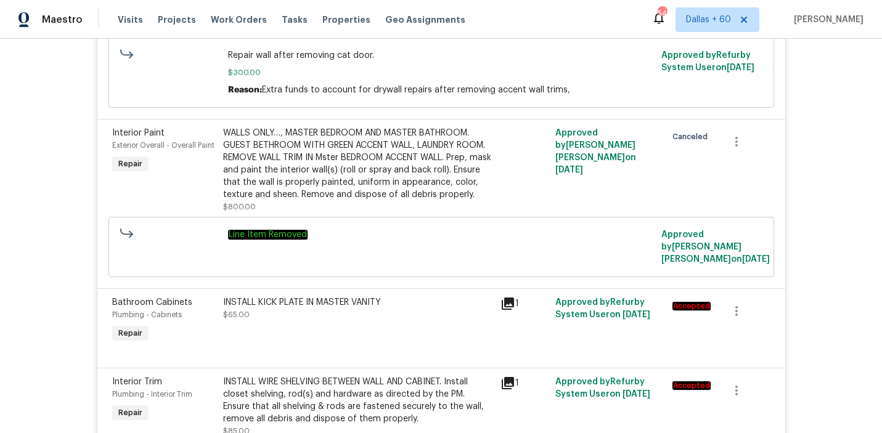
click at [335, 144] on div "WALLS ONLY…, MASTER BEDROOM AND MASTER BATHROOM. GUEST BETHROOM WITH GREEN ACCE…" at bounding box center [358, 164] width 270 height 74
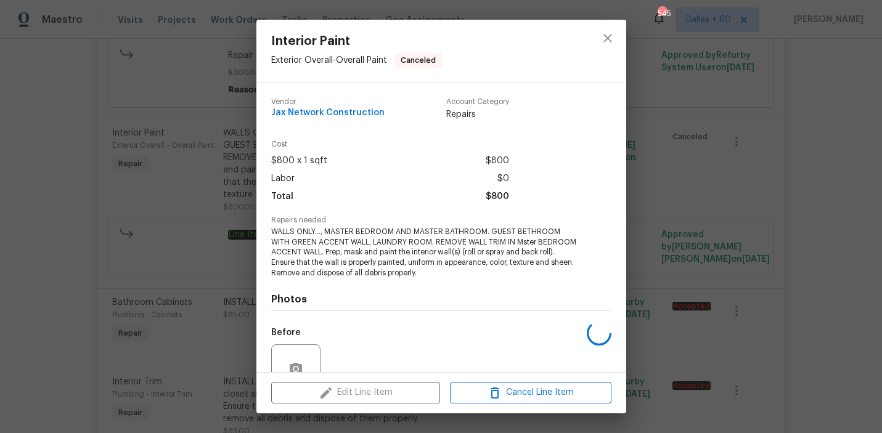
scroll to position [114, 0]
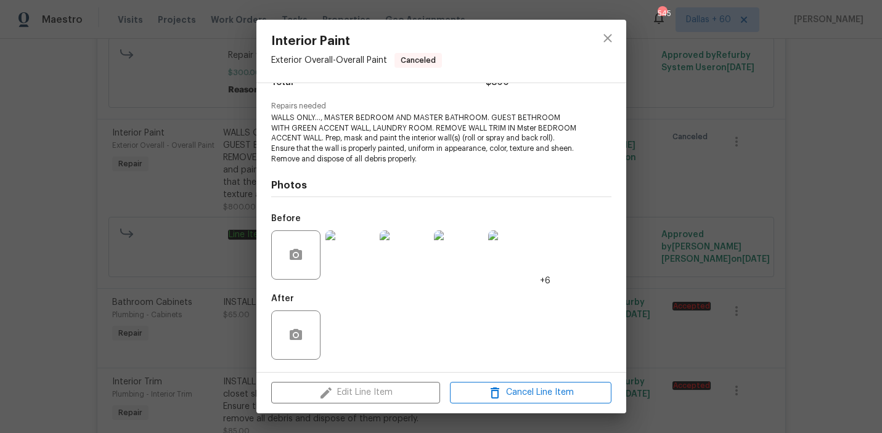
click at [350, 252] on img at bounding box center [349, 255] width 49 height 49
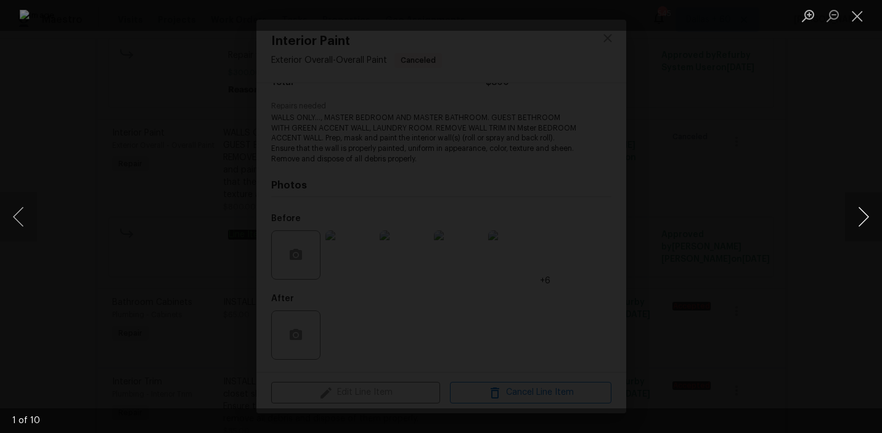
click at [845, 218] on button "Next image" at bounding box center [863, 216] width 37 height 49
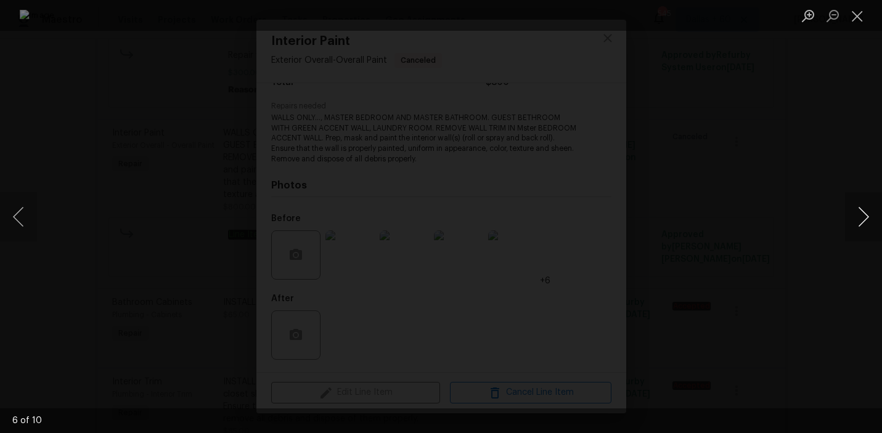
click at [845, 218] on button "Next image" at bounding box center [863, 216] width 37 height 49
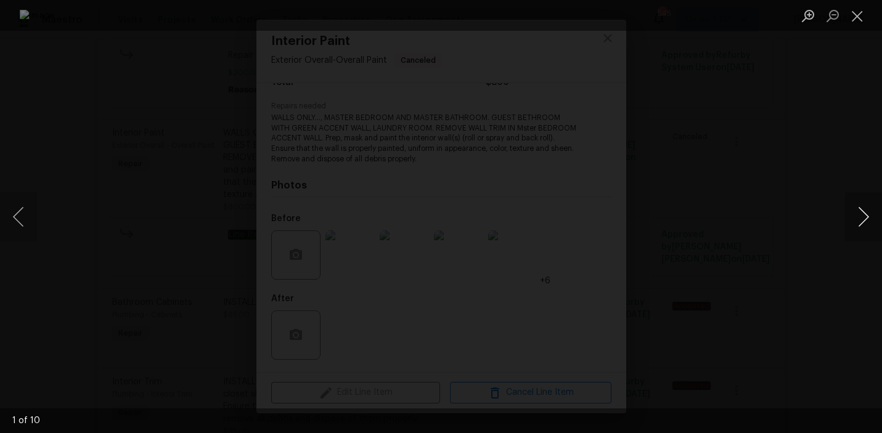
click at [845, 218] on button "Next image" at bounding box center [863, 216] width 37 height 49
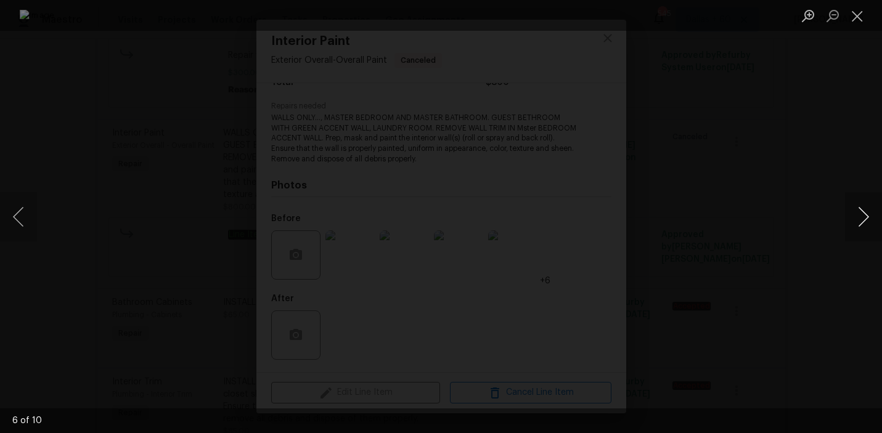
click at [845, 218] on button "Next image" at bounding box center [863, 216] width 37 height 49
click at [853, 219] on button "Next image" at bounding box center [863, 216] width 37 height 49
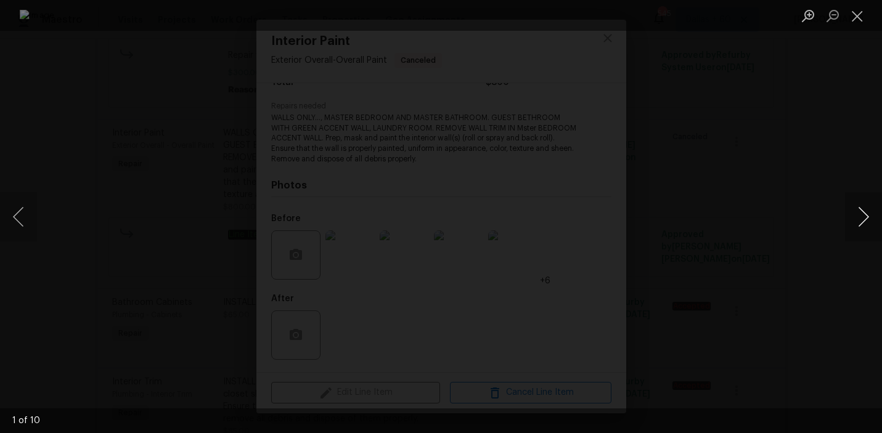
click at [853, 219] on button "Next image" at bounding box center [863, 216] width 37 height 49
click at [12, 210] on button "Previous image" at bounding box center [18, 216] width 37 height 49
click at [812, 137] on div "Lightbox" at bounding box center [441, 216] width 882 height 433
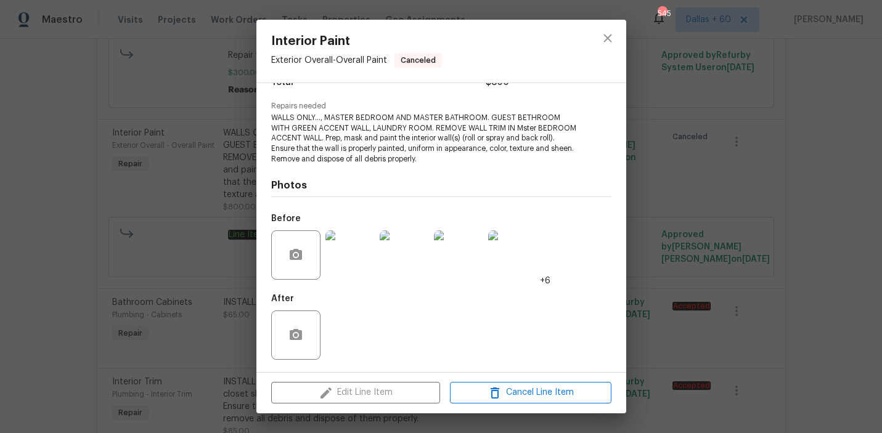
click at [23, 216] on div "Interior Paint Exterior Overall - Overall Paint Canceled Vendor Jax Network Con…" at bounding box center [441, 216] width 882 height 433
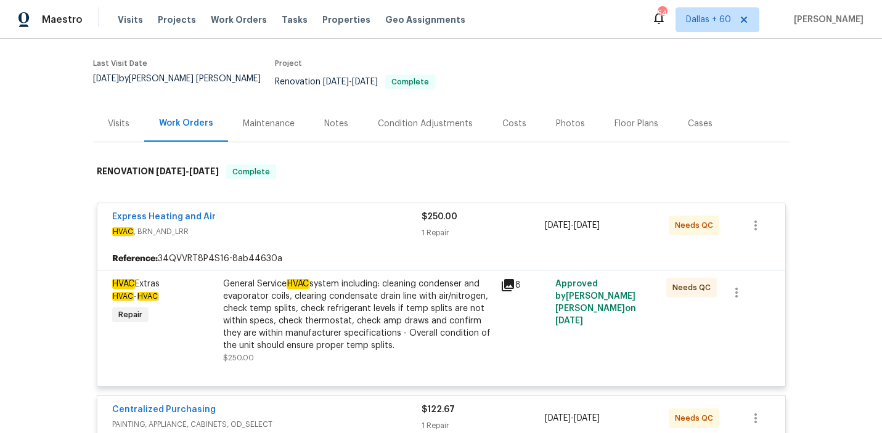
scroll to position [86, 0]
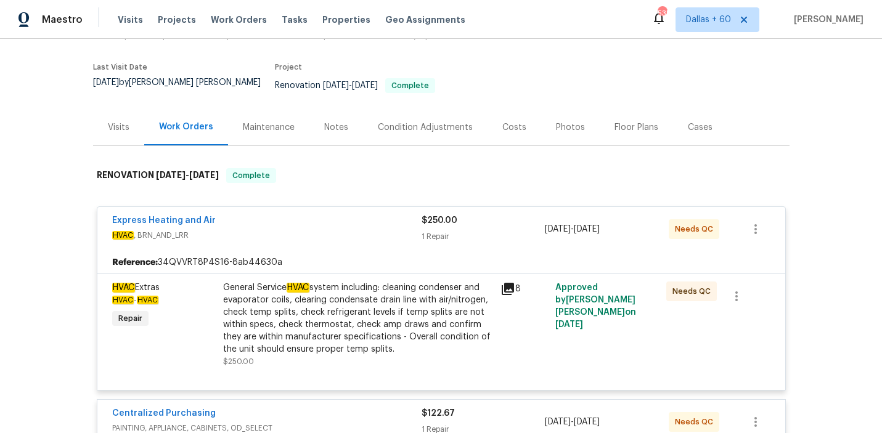
drag, startPoint x: 242, startPoint y: 20, endPoint x: 573, endPoint y: 30, distance: 330.6
click at [242, 20] on span "Work Orders" at bounding box center [239, 20] width 56 height 12
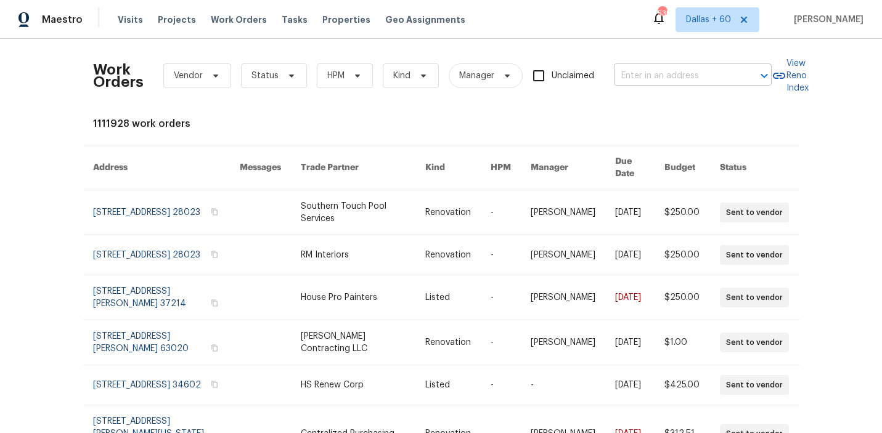
click at [631, 76] on input "text" at bounding box center [675, 76] width 123 height 19
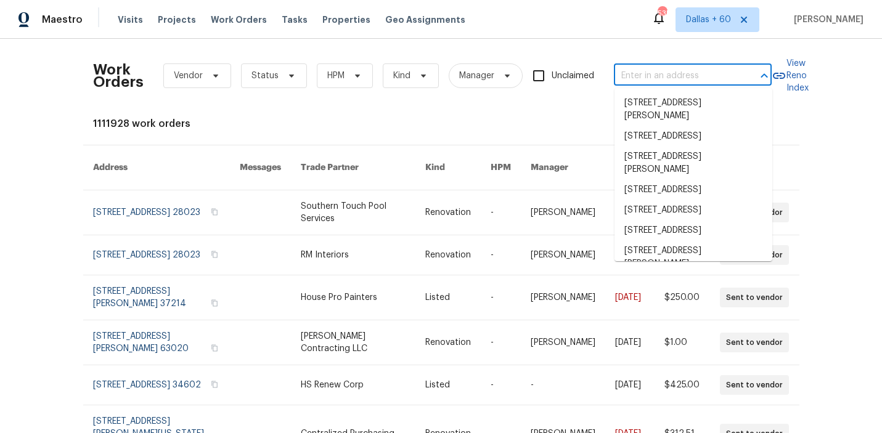
paste input "[STREET_ADDRESS]"
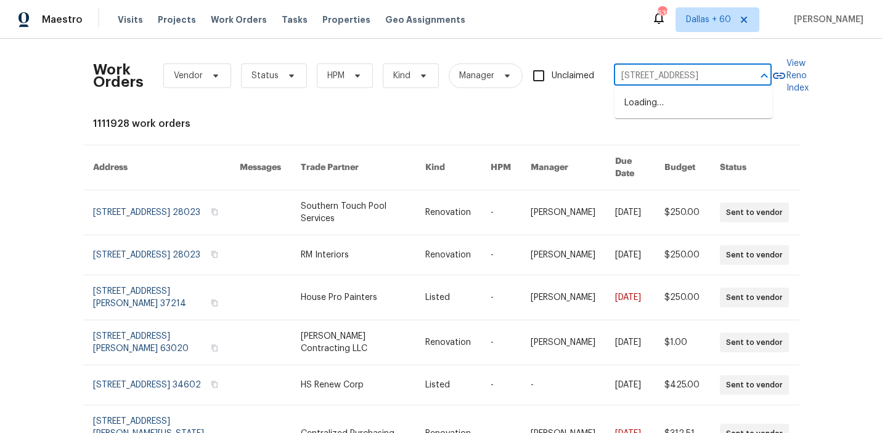
type input "[STREET_ADDRESS]"
click at [645, 103] on li "[STREET_ADDRESS]" at bounding box center [694, 103] width 158 height 20
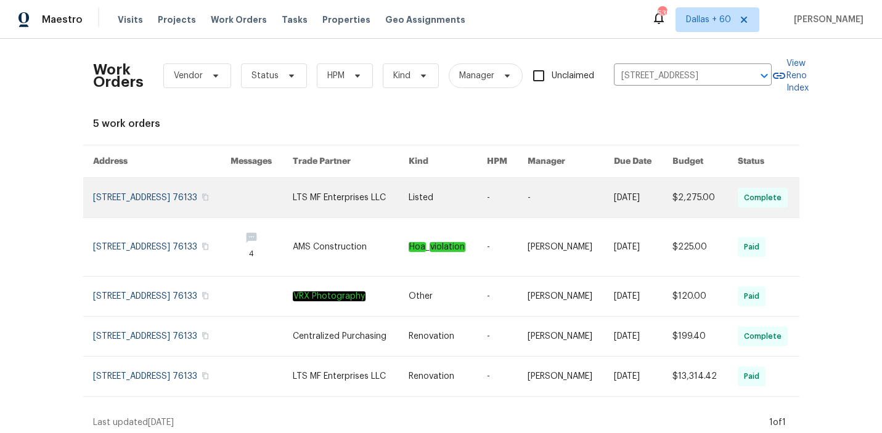
click at [427, 197] on td "Listed" at bounding box center [438, 198] width 78 height 40
click at [330, 194] on link at bounding box center [351, 197] width 116 height 39
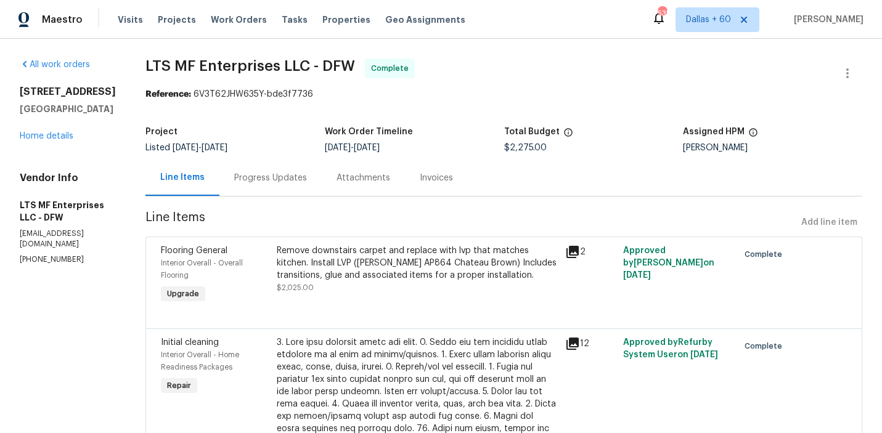
click at [39, 98] on h2 "[STREET_ADDRESS]" at bounding box center [68, 92] width 96 height 12
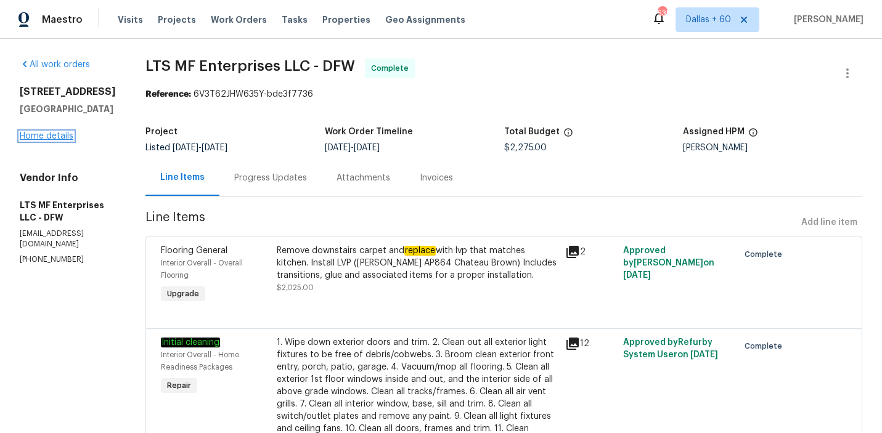
click at [36, 141] on link "Home details" at bounding box center [47, 136] width 54 height 9
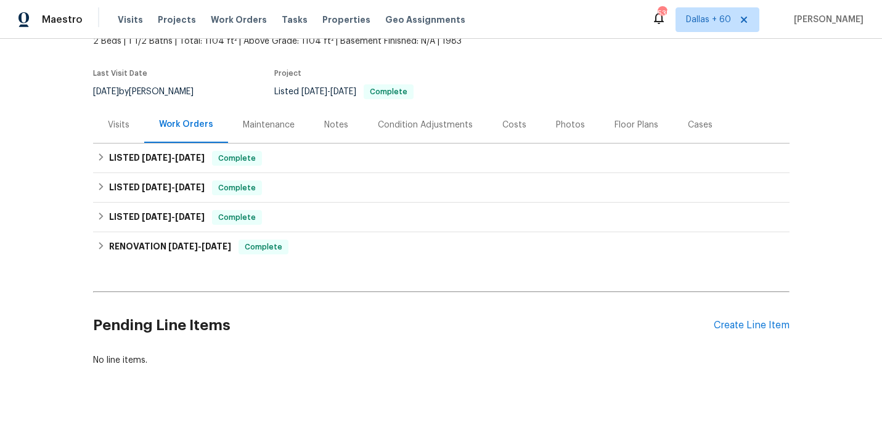
scroll to position [97, 0]
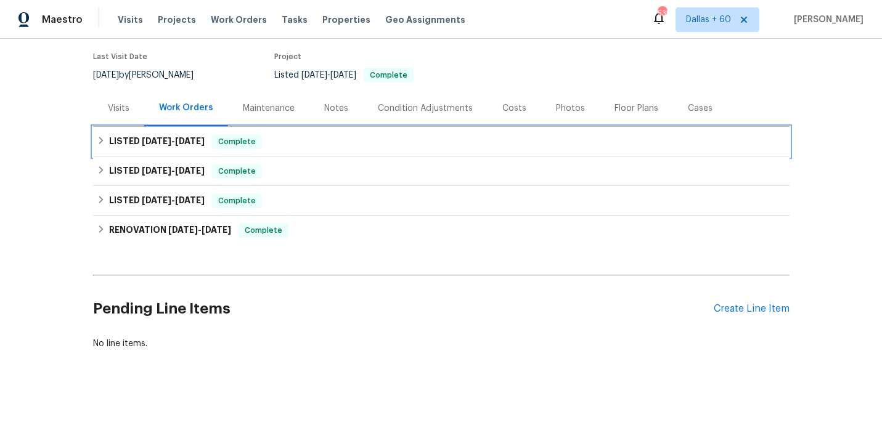
click at [327, 146] on div "LISTED [DATE] - [DATE] Complete" at bounding box center [441, 141] width 689 height 15
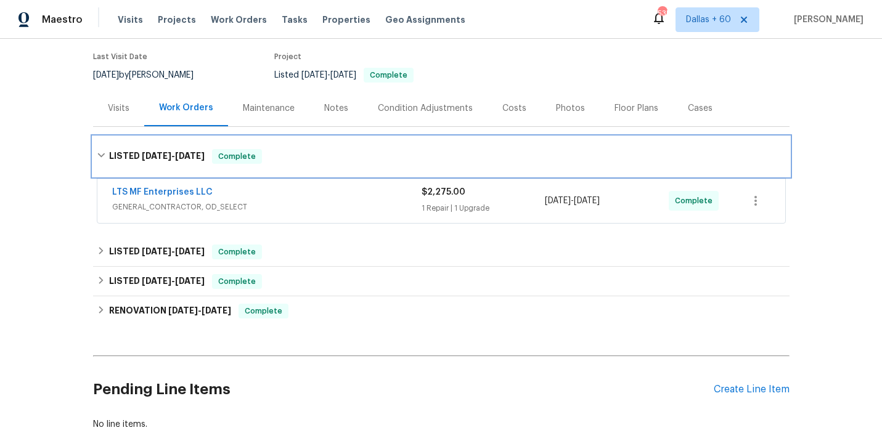
scroll to position [156, 0]
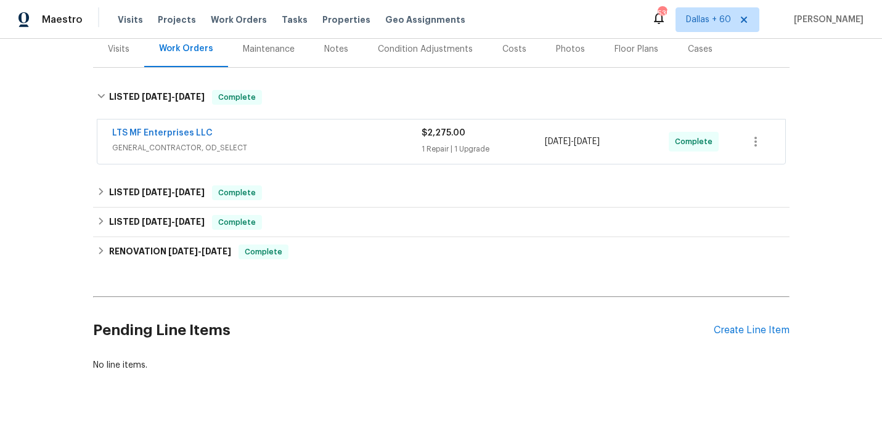
click at [327, 146] on span "GENERAL_CONTRACTOR, OD_SELECT" at bounding box center [266, 148] width 309 height 12
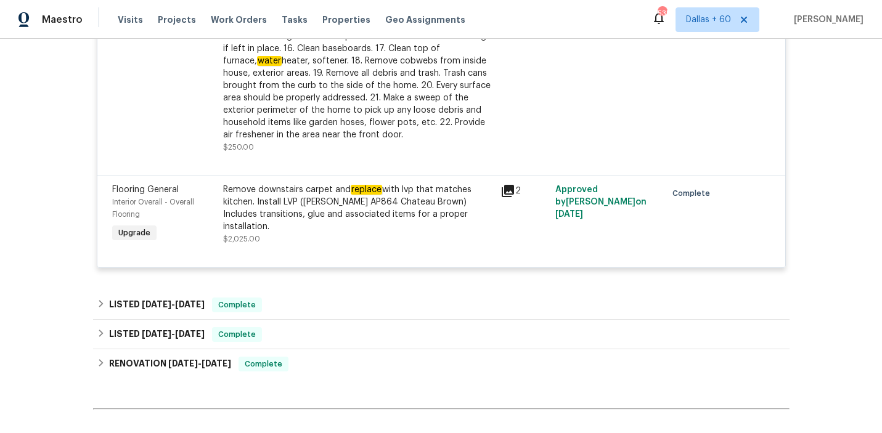
scroll to position [612, 0]
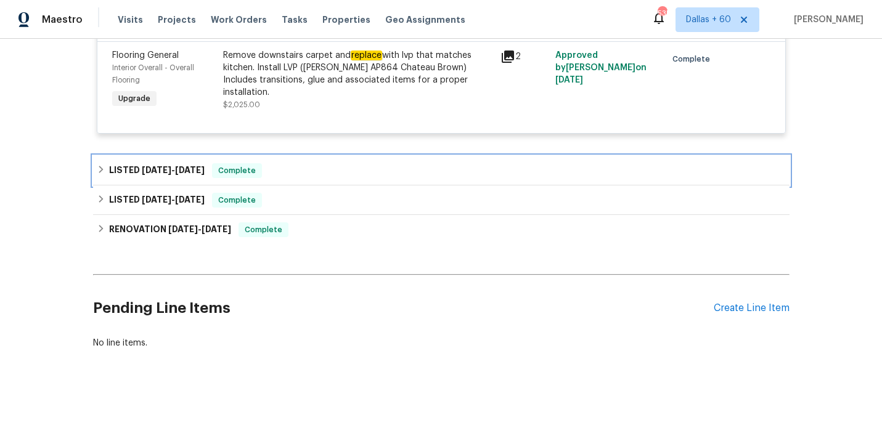
click at [367, 163] on div "LISTED [DATE] - [DATE] Complete" at bounding box center [441, 170] width 689 height 15
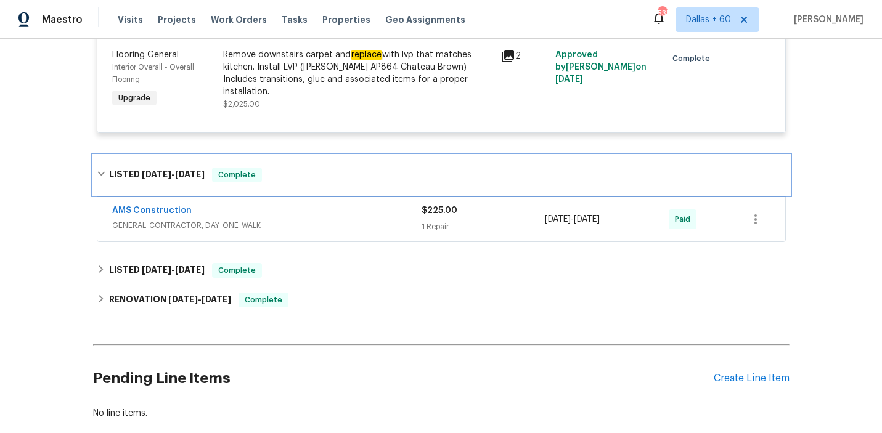
scroll to position [632, 0]
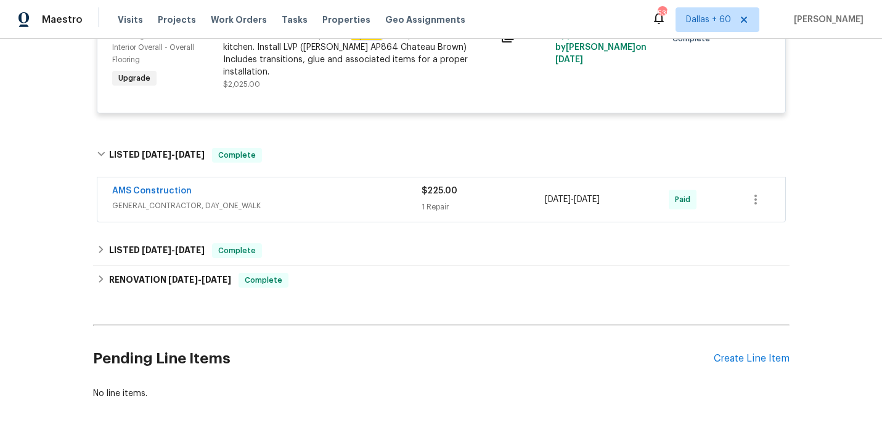
click at [360, 208] on span "GENERAL_CONTRACTOR, DAY_ONE_WALK" at bounding box center [266, 206] width 309 height 12
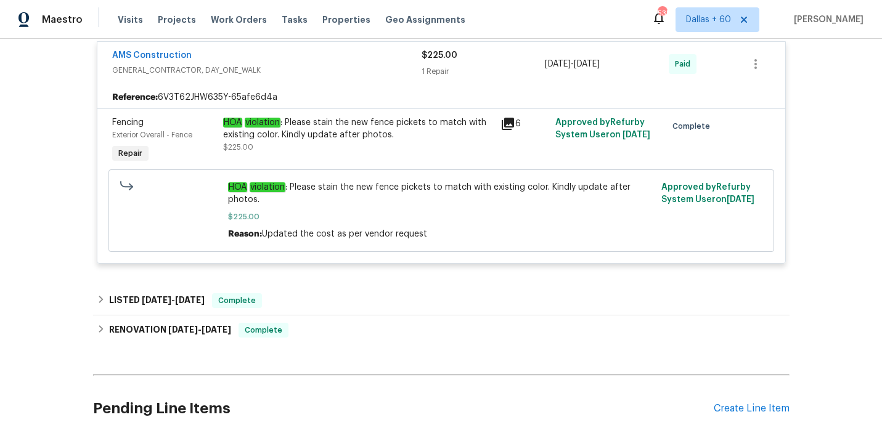
scroll to position [878, 0]
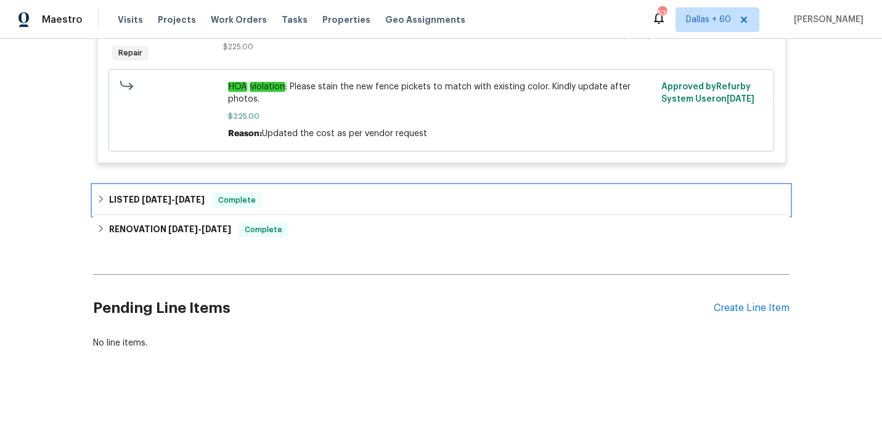
click at [347, 188] on div "LISTED [DATE] - [DATE] Complete" at bounding box center [441, 201] width 697 height 30
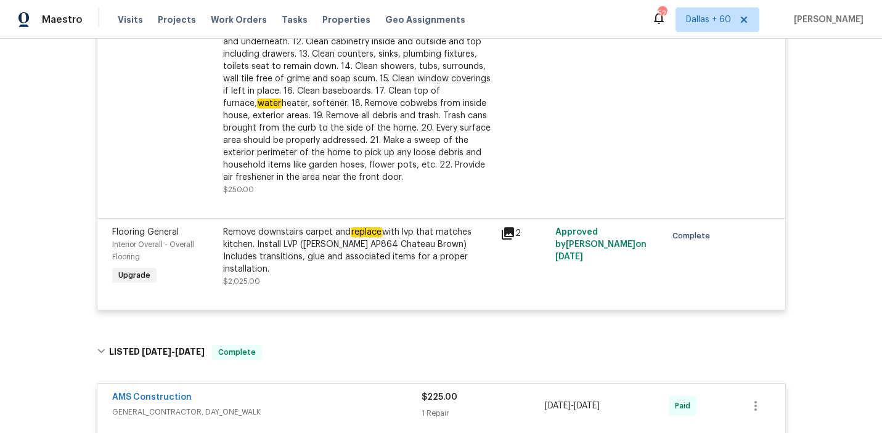
scroll to position [0, 0]
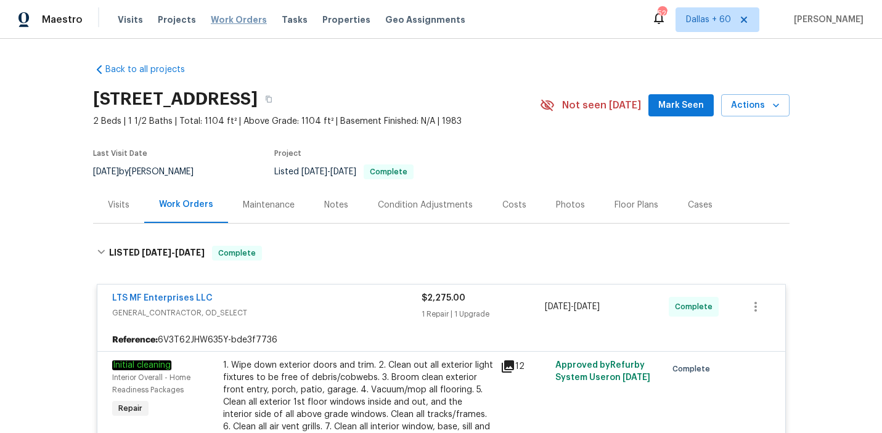
click at [219, 21] on span "Work Orders" at bounding box center [239, 20] width 56 height 12
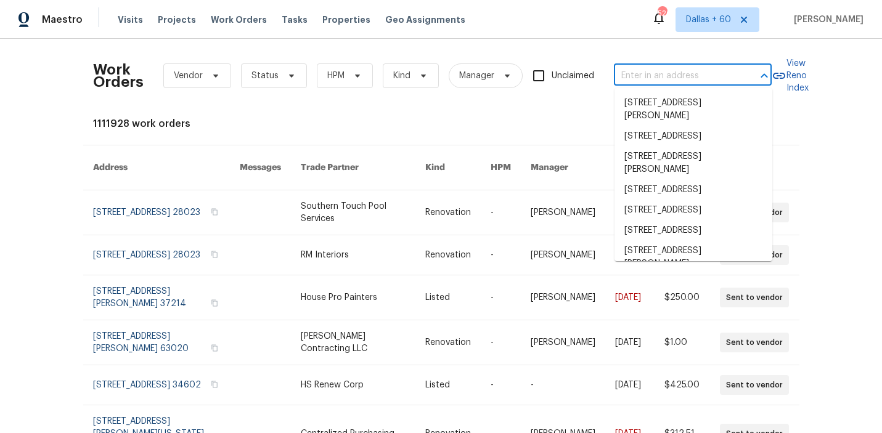
click at [692, 81] on input "text" at bounding box center [675, 76] width 123 height 19
paste input "[STREET_ADDRESS]"
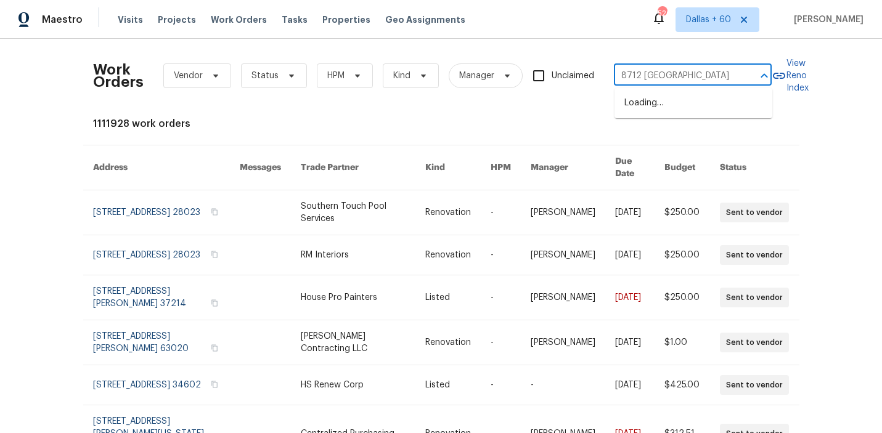
type input "8712 [GEOGRAPHIC_DATA]"
click at [666, 108] on li "[STREET_ADDRESS]" at bounding box center [694, 103] width 158 height 20
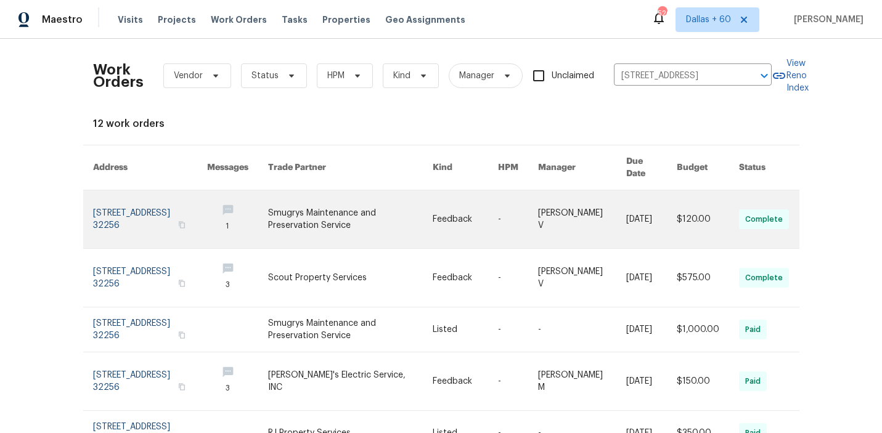
click at [384, 198] on link at bounding box center [350, 219] width 164 height 58
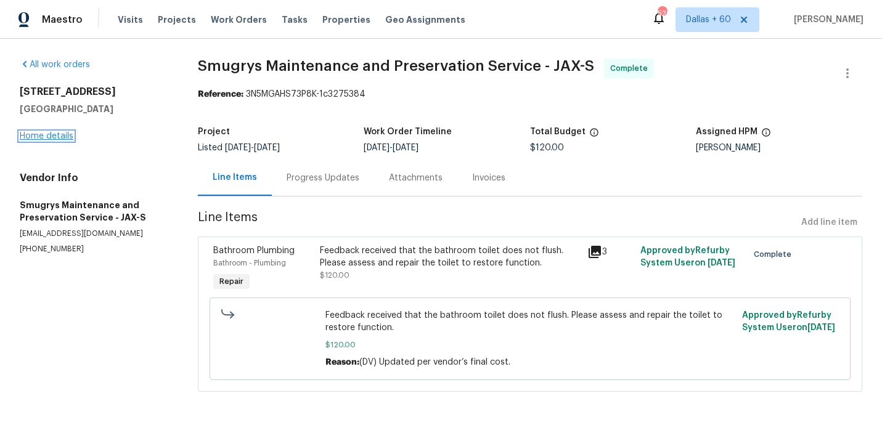
click at [41, 137] on link "Home details" at bounding box center [47, 136] width 54 height 9
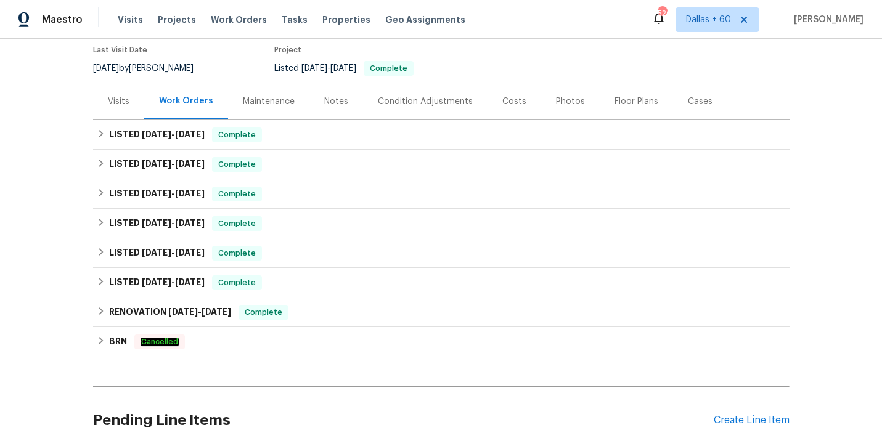
scroll to position [145, 0]
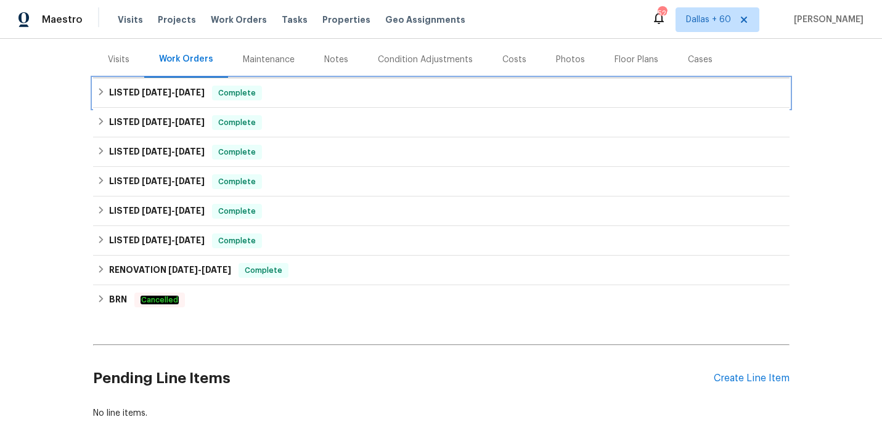
click at [330, 94] on div "LISTED [DATE] - [DATE] Complete" at bounding box center [441, 93] width 689 height 15
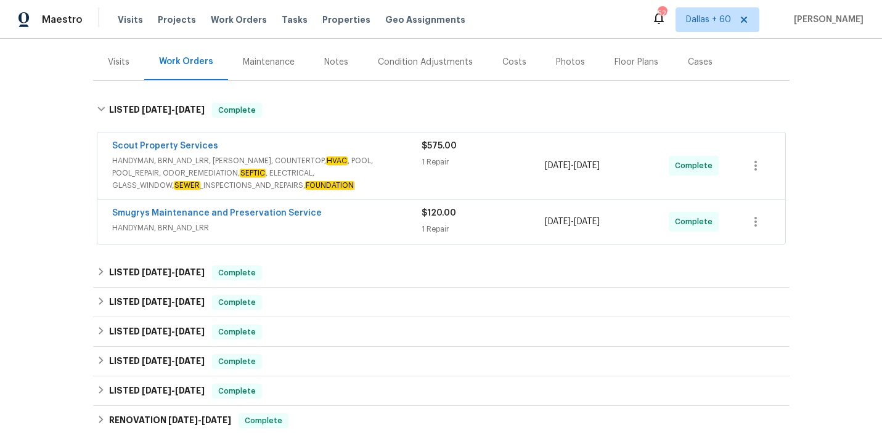
click at [369, 168] on span "HANDYMAN, BRN_AND_LRR, [PERSON_NAME], COUNTERTOP, HVAC , POOL, POOL_REPAIR, ODO…" at bounding box center [266, 173] width 309 height 37
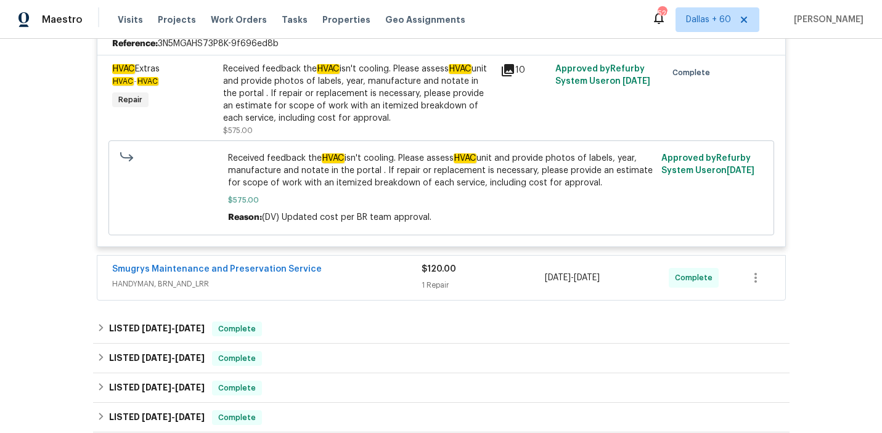
scroll to position [320, 0]
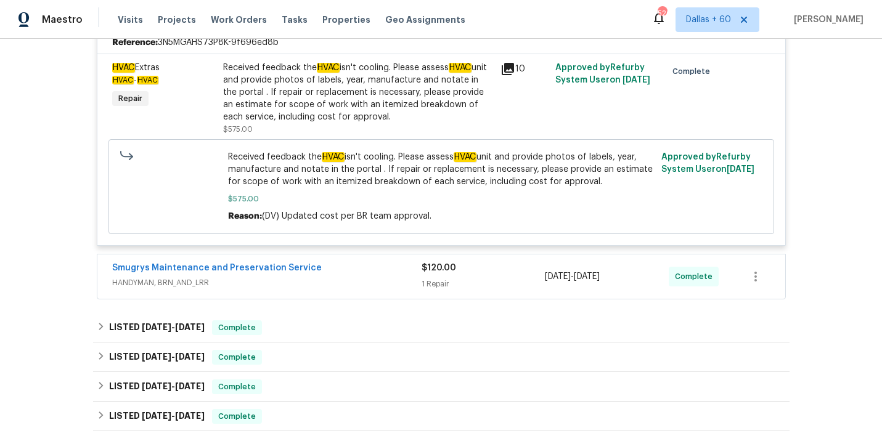
click at [334, 277] on span "HANDYMAN, BRN_AND_LRR" at bounding box center [266, 283] width 309 height 12
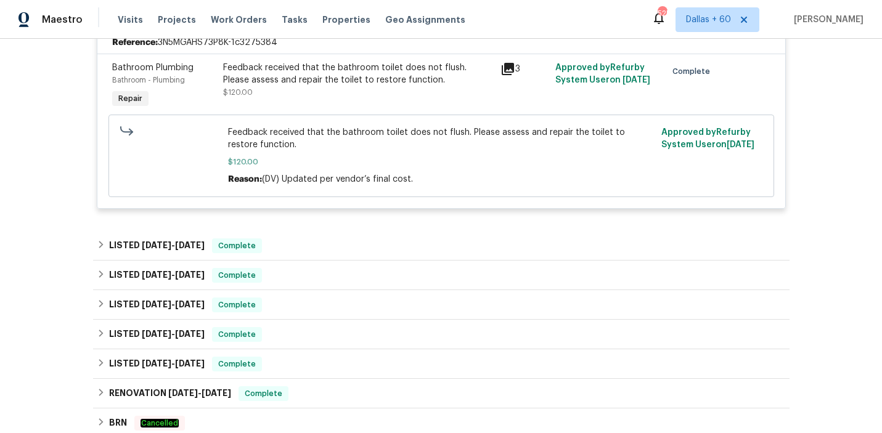
scroll to position [589, 0]
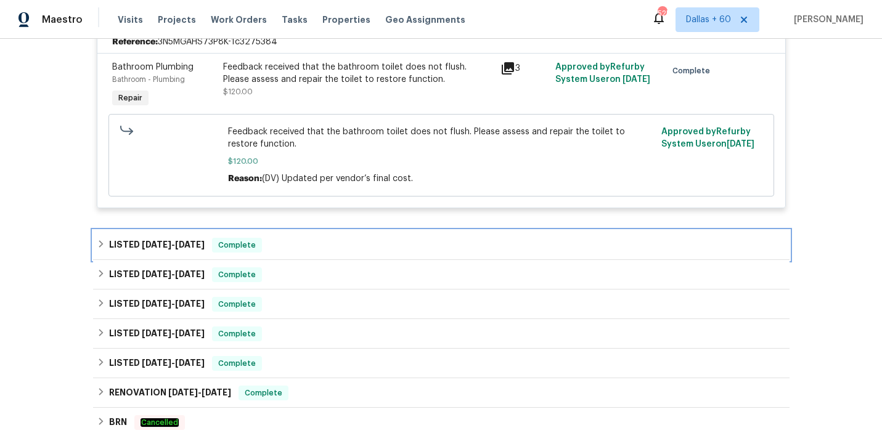
click at [319, 234] on div "LISTED [DATE] - [DATE] Complete" at bounding box center [441, 246] width 697 height 30
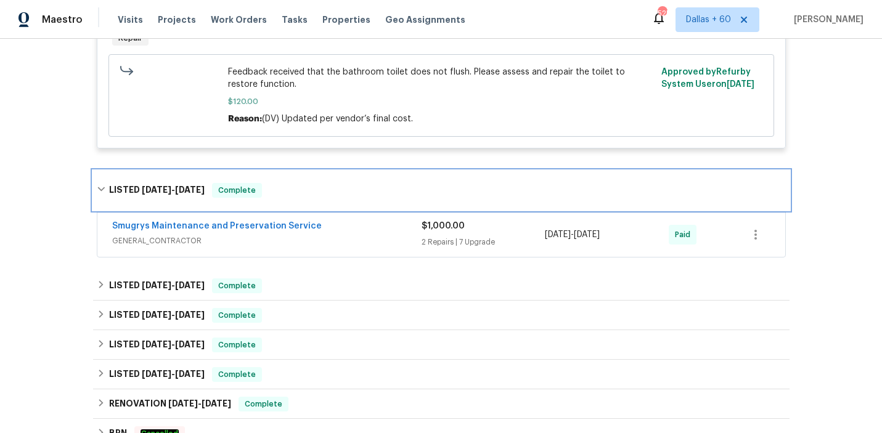
scroll to position [659, 0]
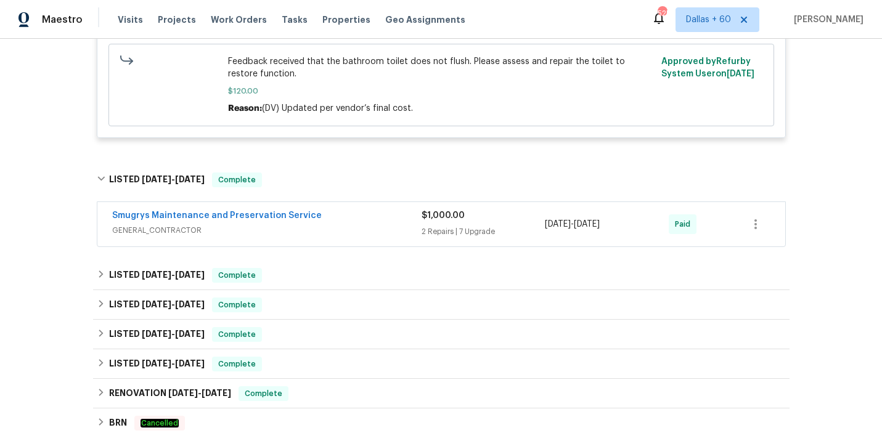
click at [346, 231] on span "GENERAL_CONTRACTOR" at bounding box center [266, 230] width 309 height 12
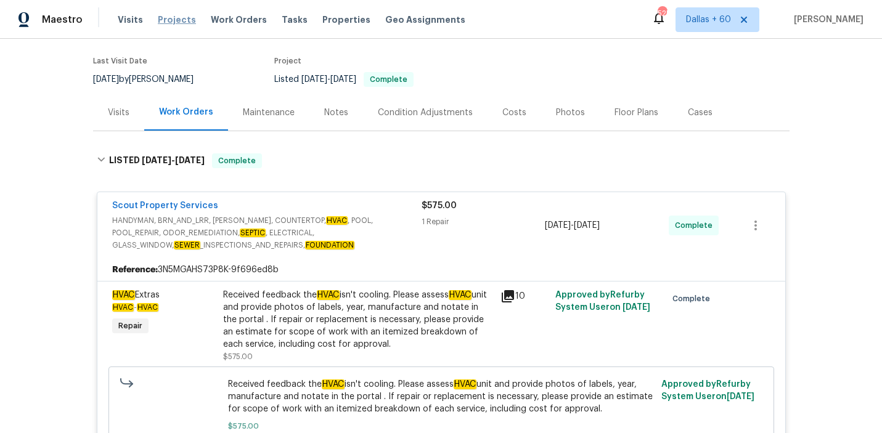
scroll to position [0, 0]
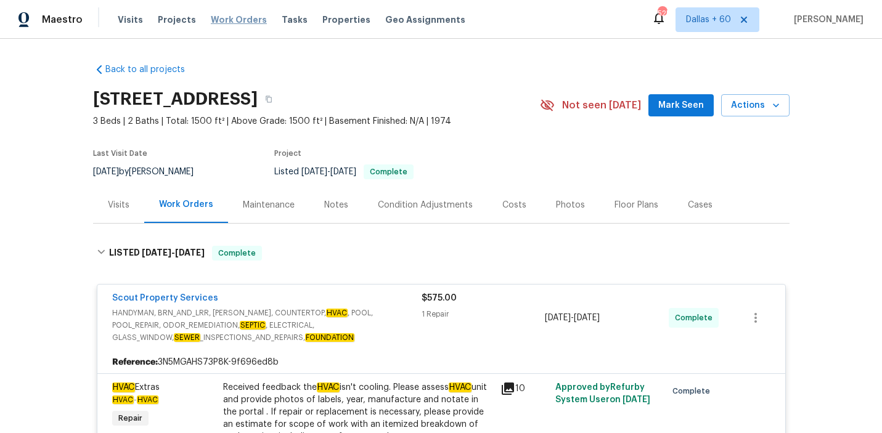
click at [229, 19] on span "Work Orders" at bounding box center [239, 20] width 56 height 12
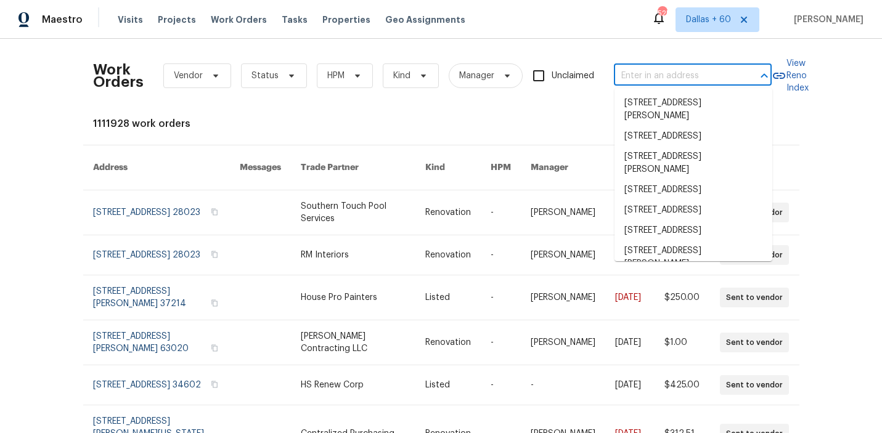
click at [644, 67] on input "text" at bounding box center [675, 76] width 123 height 19
paste input "[STREET_ADDRESS]"
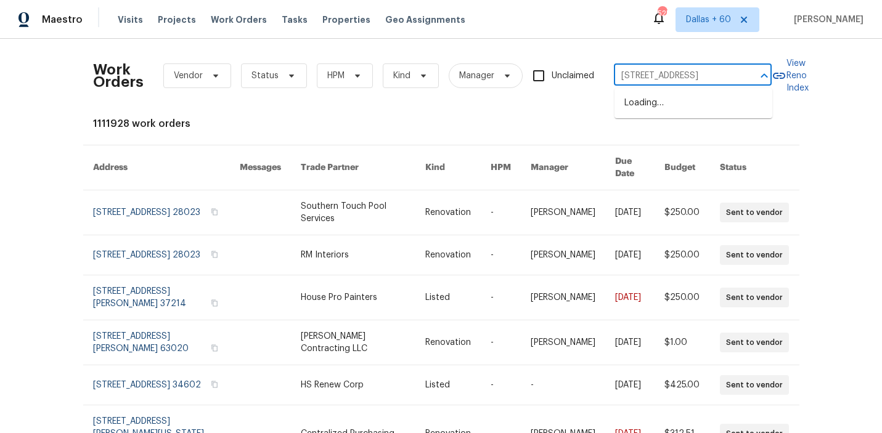
type input "[STREET_ADDRESS]"
click at [645, 104] on li "[STREET_ADDRESS]" at bounding box center [694, 103] width 158 height 20
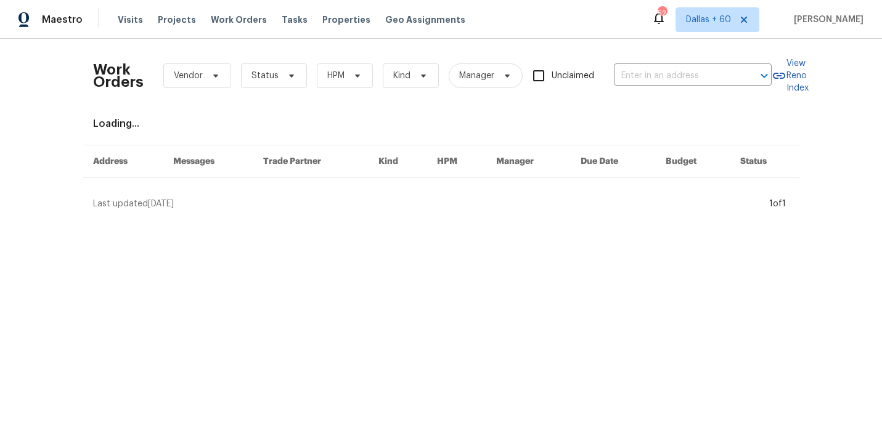
type input "[STREET_ADDRESS]"
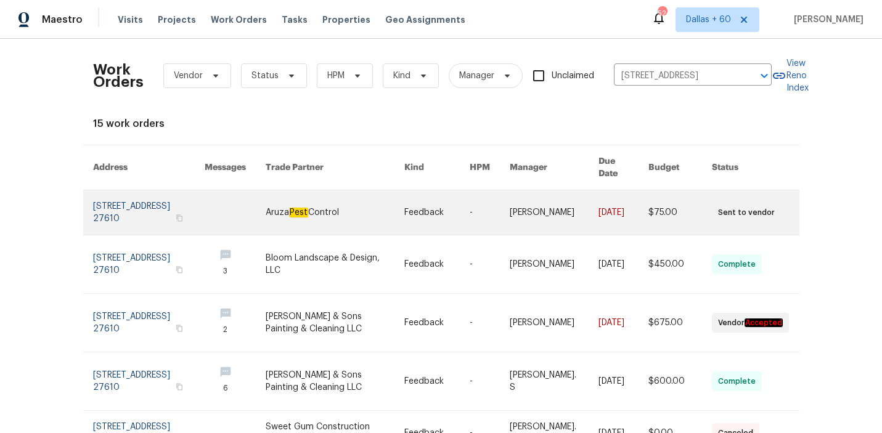
click at [363, 202] on link at bounding box center [335, 212] width 139 height 44
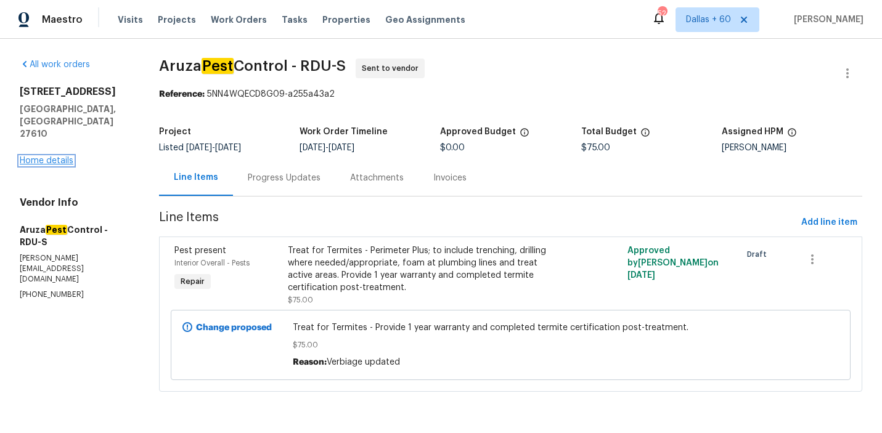
click at [23, 157] on link "Home details" at bounding box center [47, 161] width 54 height 9
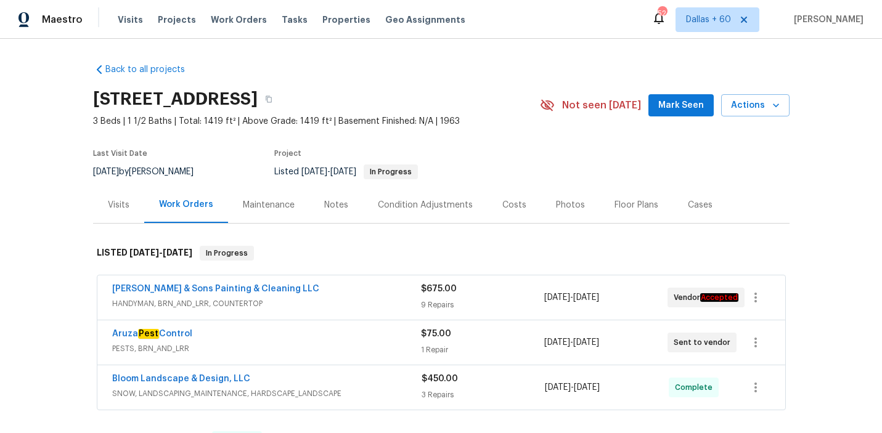
click at [346, 305] on span "HANDYMAN, BRN_AND_LRR, COUNTERTOP" at bounding box center [266, 304] width 309 height 12
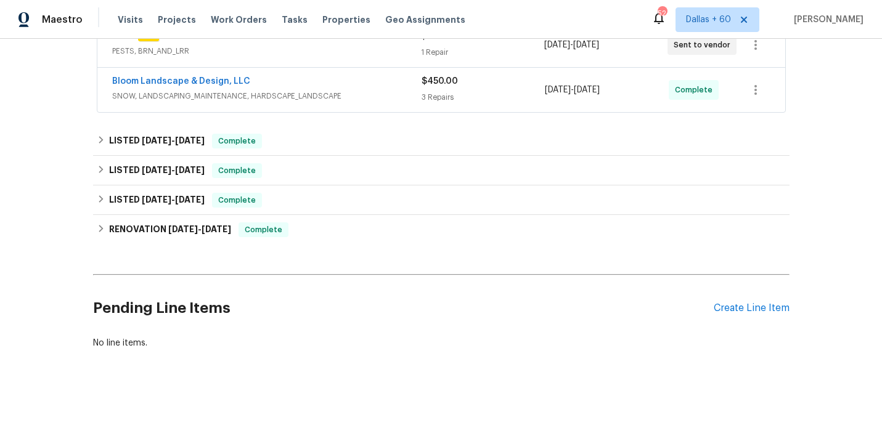
scroll to position [1539, 0]
click at [352, 45] on div "Aruza Pest Control" at bounding box center [266, 37] width 309 height 15
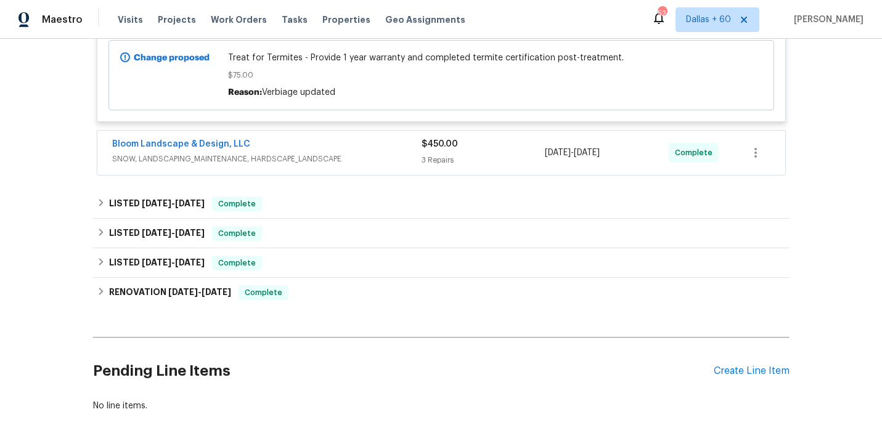
scroll to position [1667, 0]
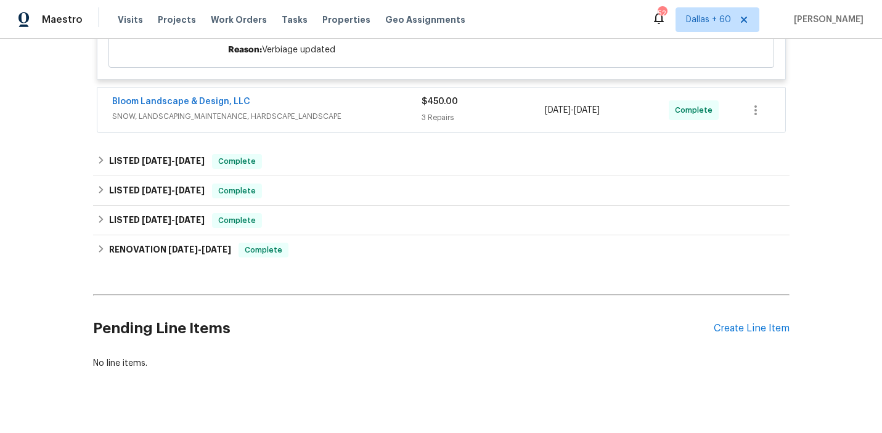
click at [377, 123] on span "SNOW, LANDSCAPING_MAINTENANCE, HARDSCAPE_LANDSCAPE" at bounding box center [266, 116] width 309 height 12
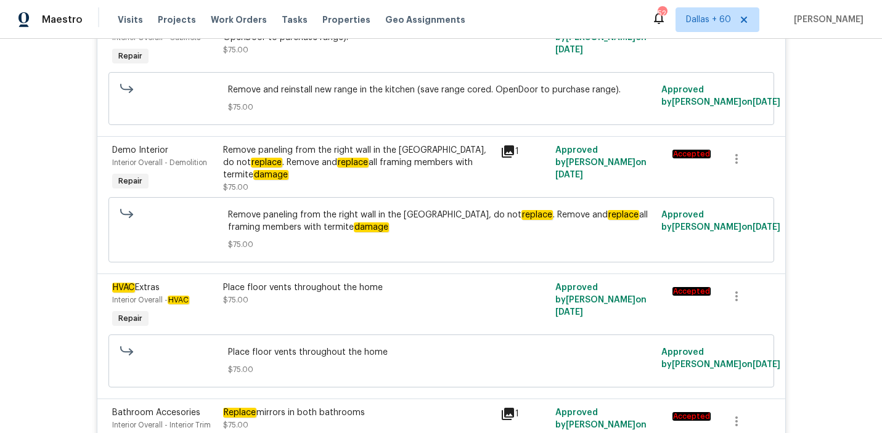
scroll to position [0, 0]
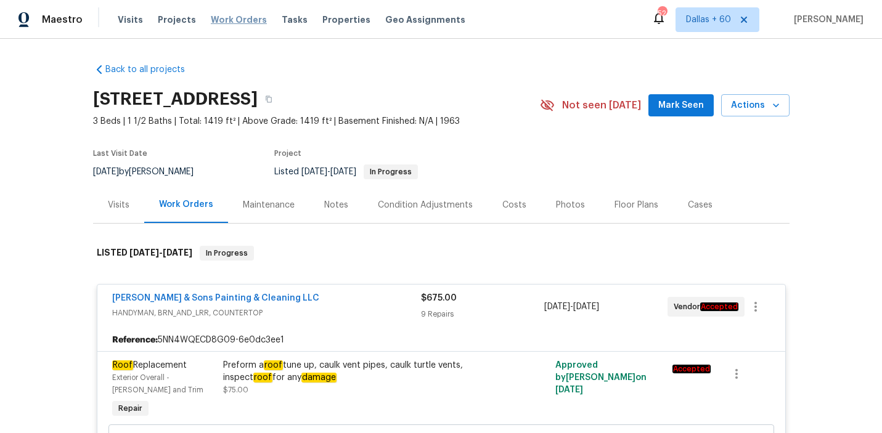
click at [226, 22] on span "Work Orders" at bounding box center [239, 20] width 56 height 12
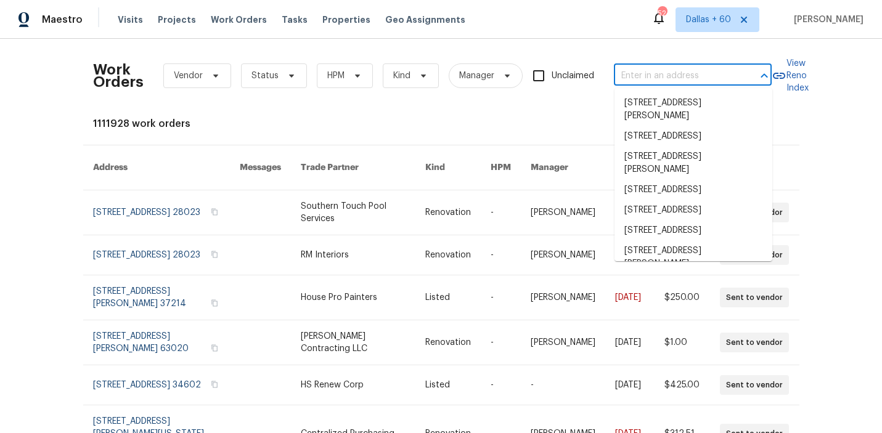
click at [650, 74] on input "text" at bounding box center [675, 76] width 123 height 19
paste input "[STREET_ADDRESS]"
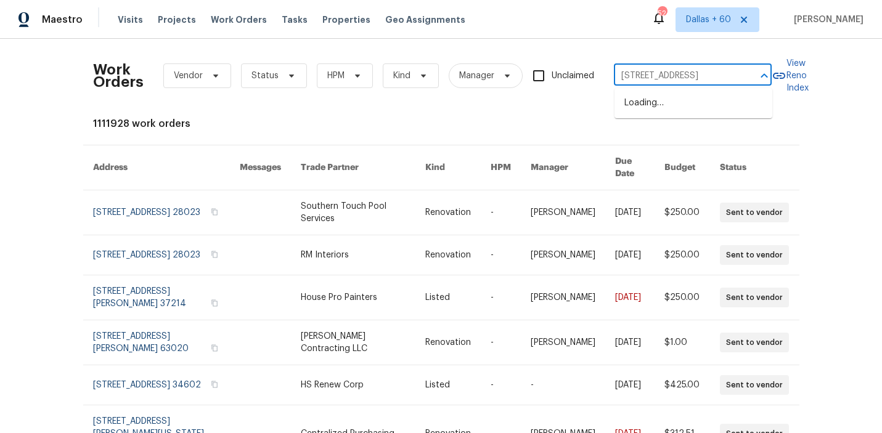
type input "[STREET_ADDRESS]"
click at [655, 102] on li "[STREET_ADDRESS]" at bounding box center [694, 103] width 158 height 20
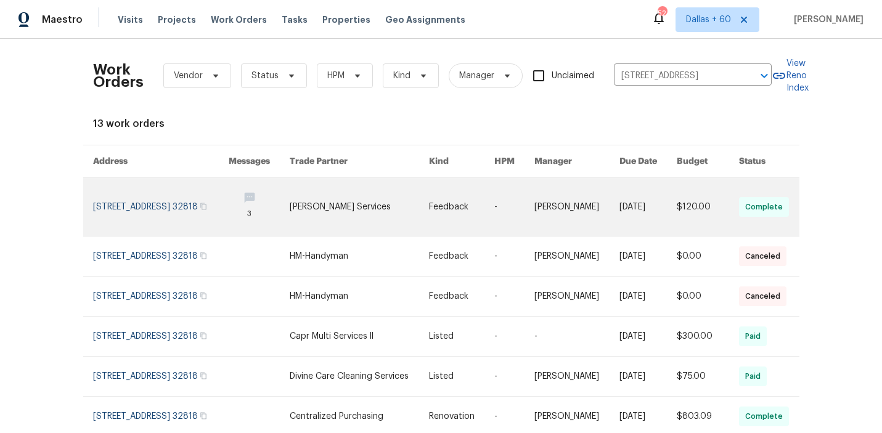
click at [351, 205] on link at bounding box center [359, 207] width 139 height 58
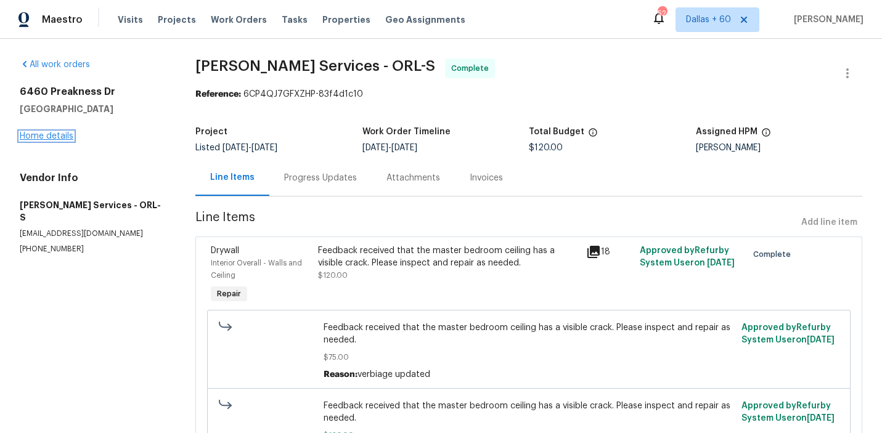
click at [39, 137] on link "Home details" at bounding box center [47, 136] width 54 height 9
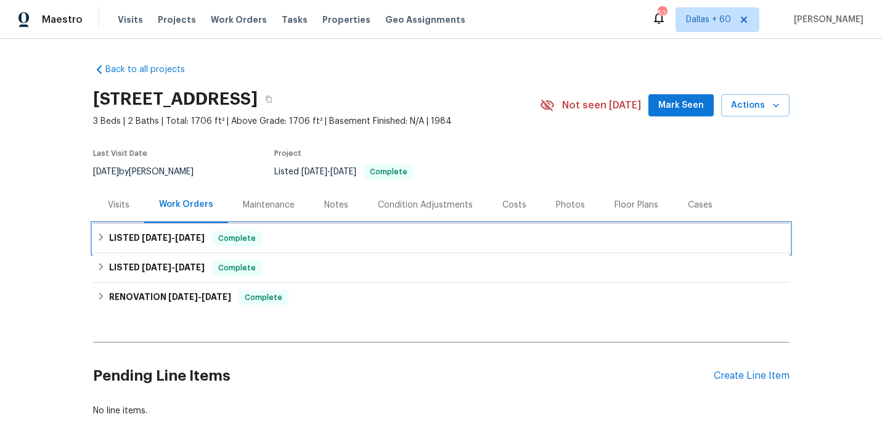
click at [317, 247] on div "LISTED [DATE] - [DATE] Complete" at bounding box center [441, 239] width 697 height 30
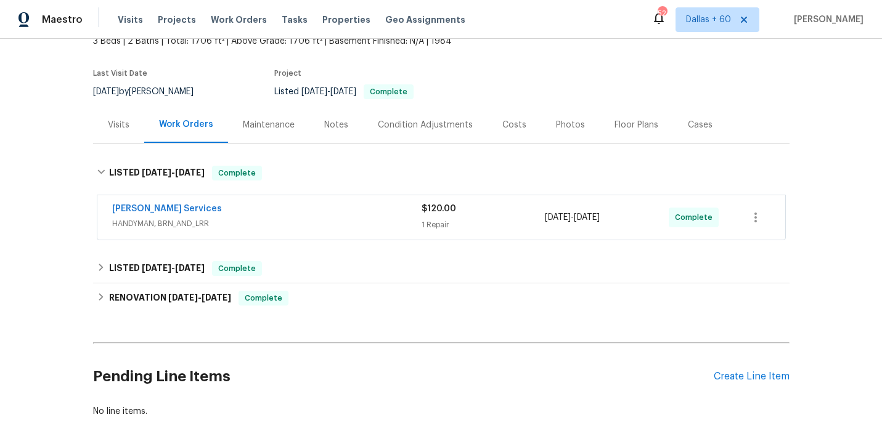
click at [313, 218] on span "HANDYMAN, BRN_AND_LRR" at bounding box center [266, 224] width 309 height 12
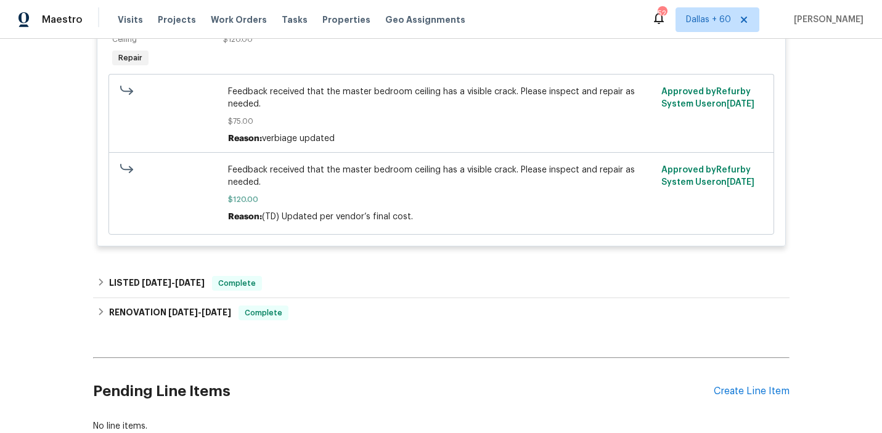
scroll to position [353, 0]
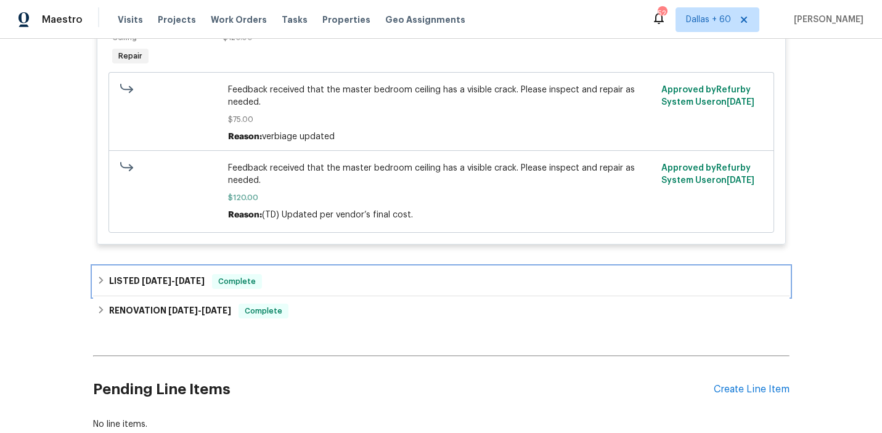
click at [314, 287] on div "LISTED [DATE] - [DATE] Complete" at bounding box center [441, 281] width 689 height 15
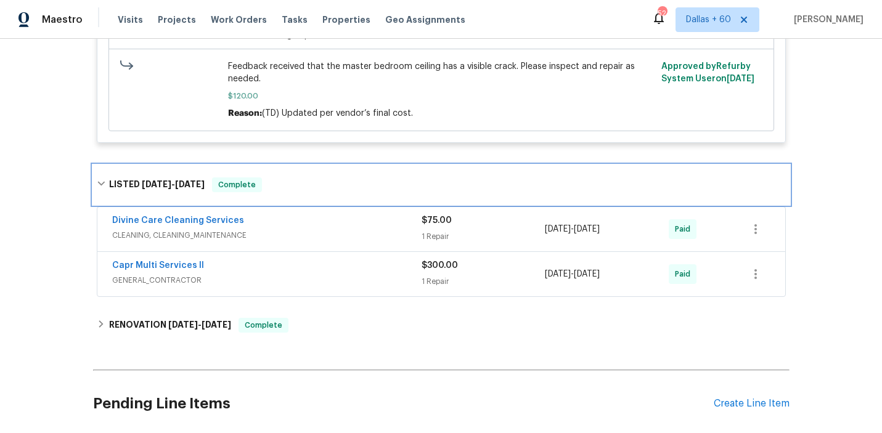
scroll to position [459, 0]
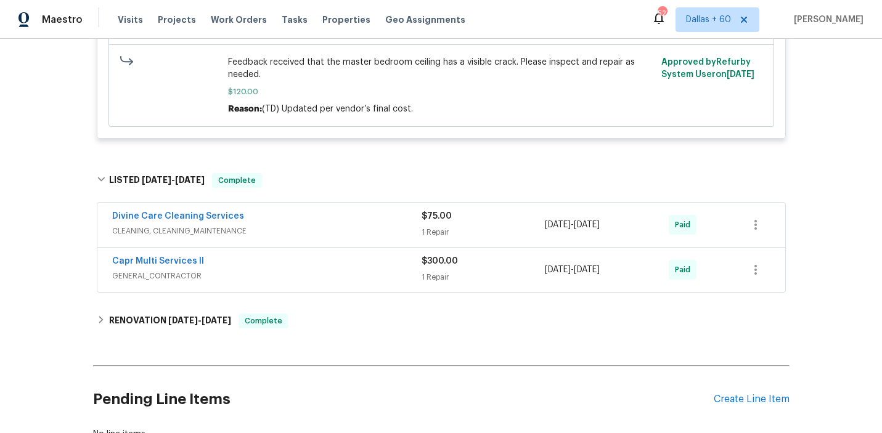
click at [309, 269] on div "Capr Multi Services ll" at bounding box center [266, 262] width 309 height 15
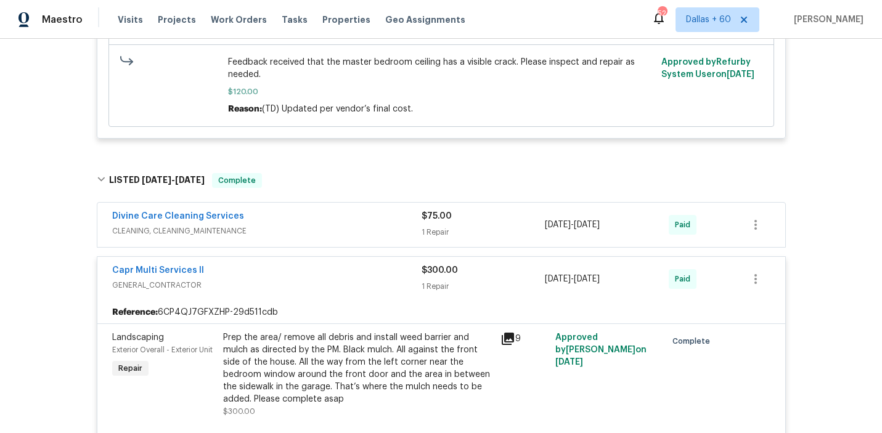
click at [306, 231] on span "CLEANING, CLEANING_MAINTENANCE" at bounding box center [266, 231] width 309 height 12
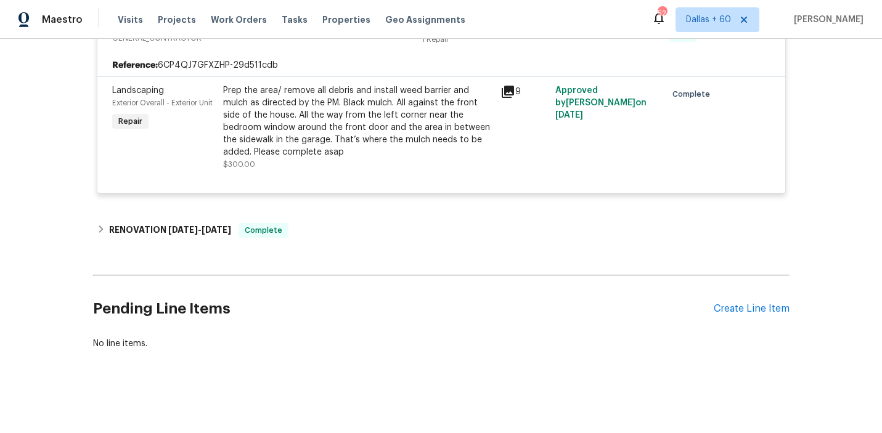
scroll to position [832, 0]
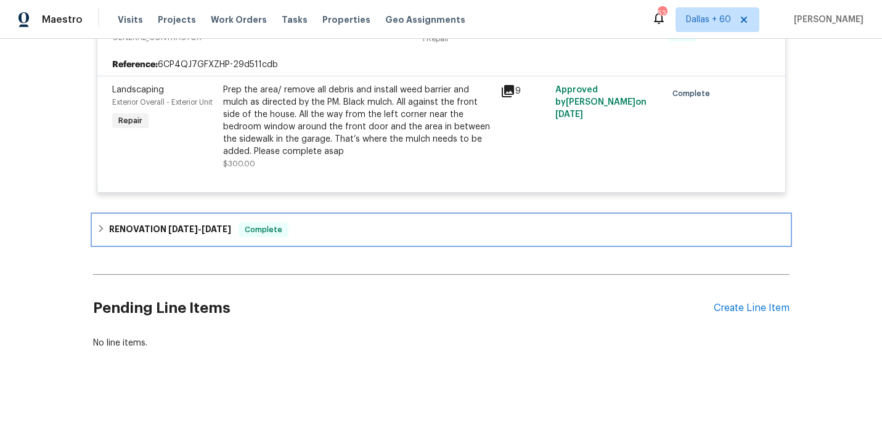
click at [347, 229] on div "RENOVATION [DATE] - [DATE] Complete" at bounding box center [441, 230] width 689 height 15
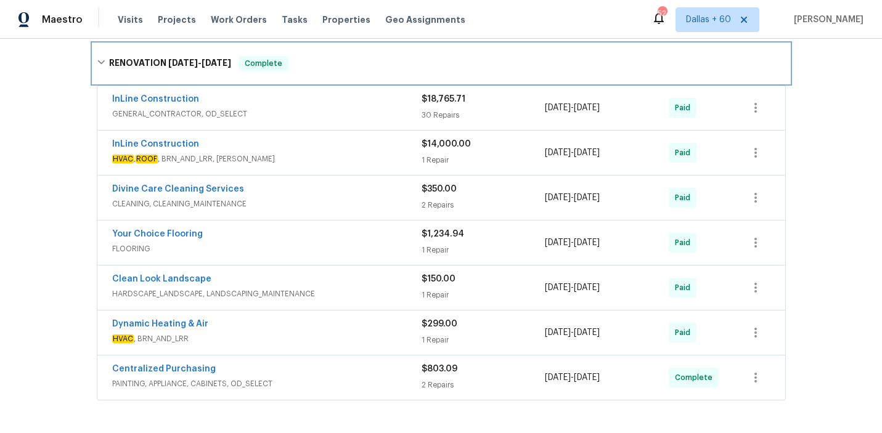
scroll to position [1001, 0]
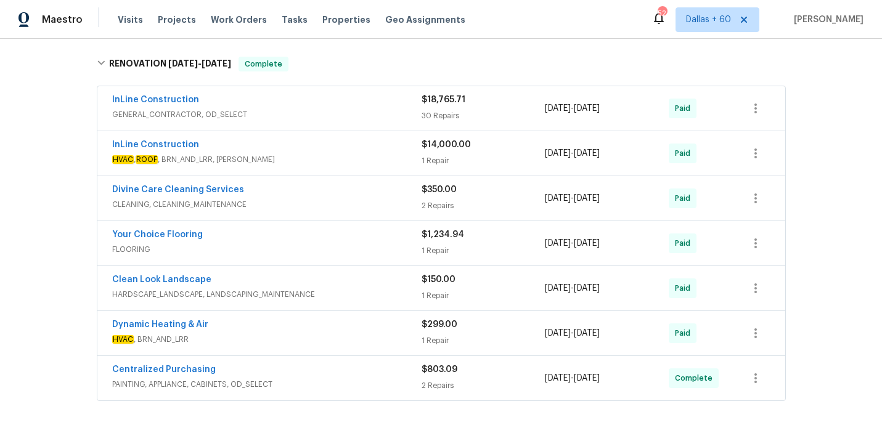
click at [350, 106] on div "InLine Construction" at bounding box center [266, 101] width 309 height 15
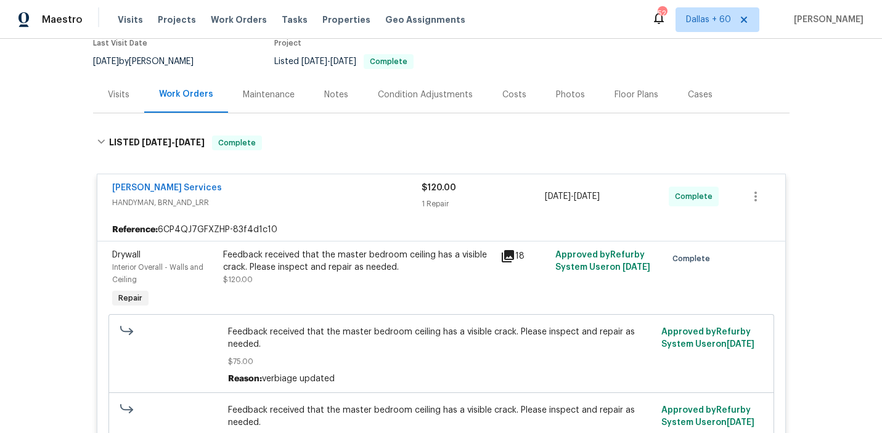
scroll to position [176, 0]
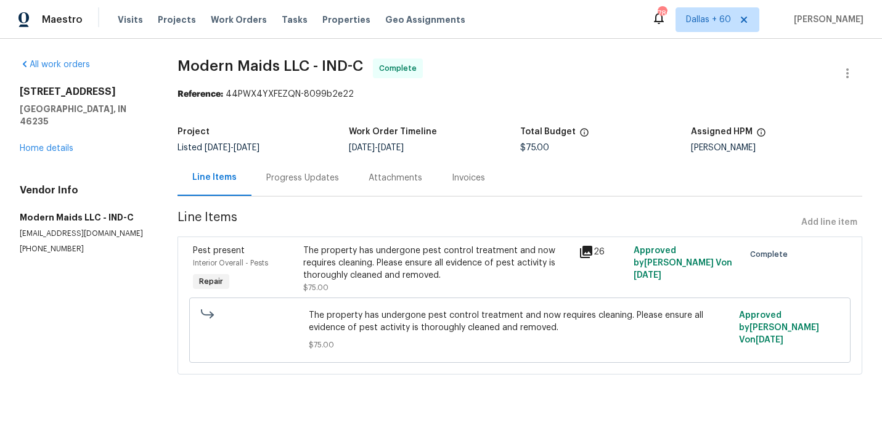
click at [304, 179] on div "Progress Updates" at bounding box center [302, 178] width 73 height 12
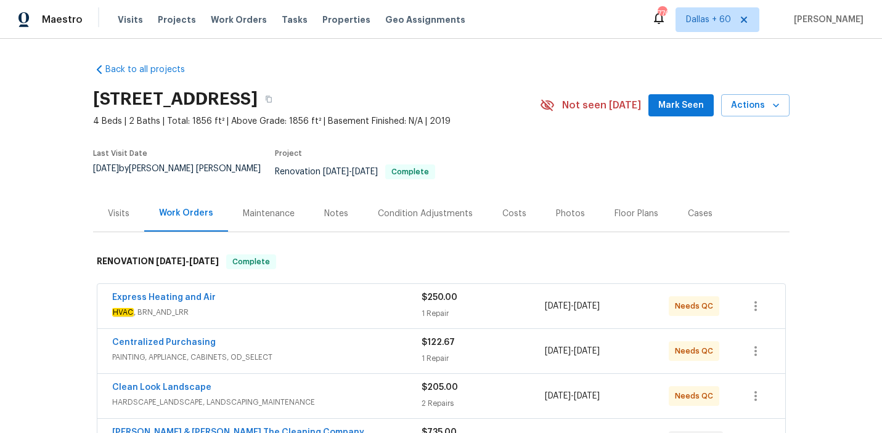
click at [110, 208] on div "Visits" at bounding box center [119, 214] width 22 height 12
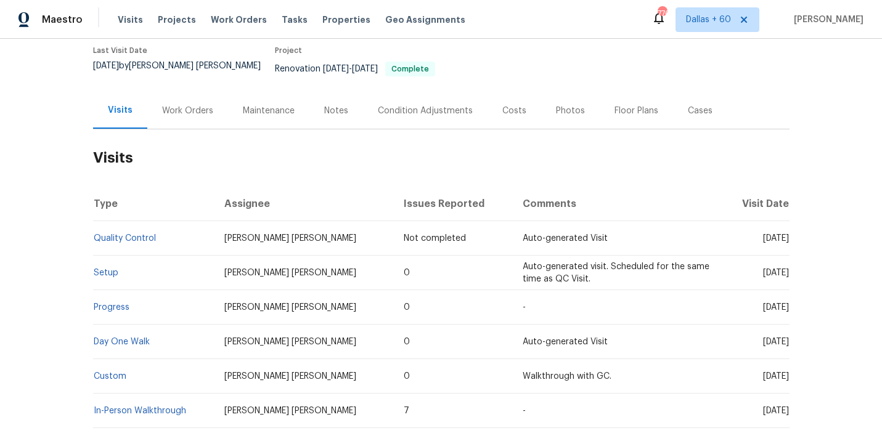
scroll to position [173, 0]
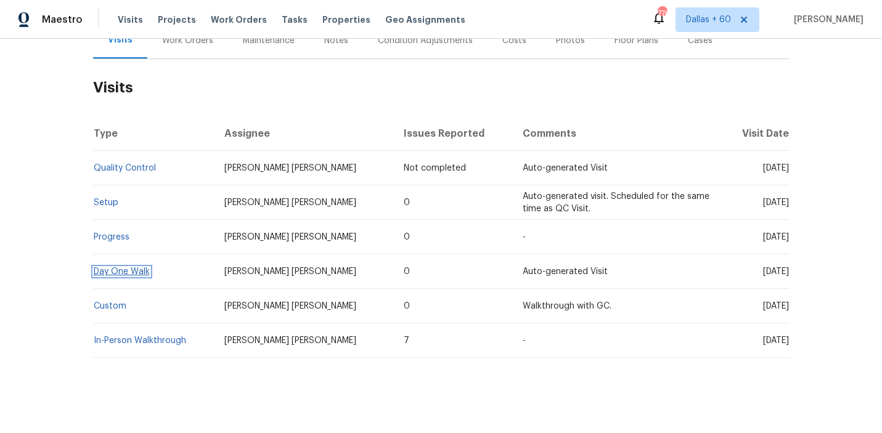
click at [117, 268] on link "Day One Walk" at bounding box center [122, 272] width 56 height 9
